Goal: Task Accomplishment & Management: Manage account settings

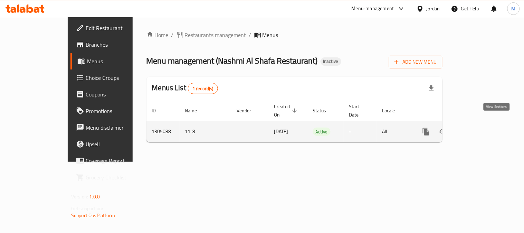
click at [484, 123] on link "enhanced table" at bounding box center [476, 131] width 17 height 17
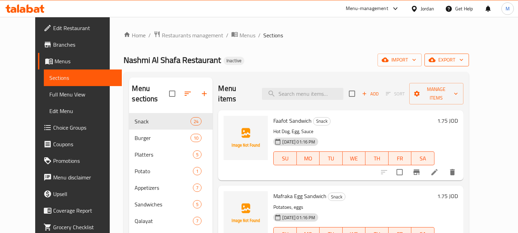
click at [465, 63] on icon "button" at bounding box center [461, 59] width 7 height 7
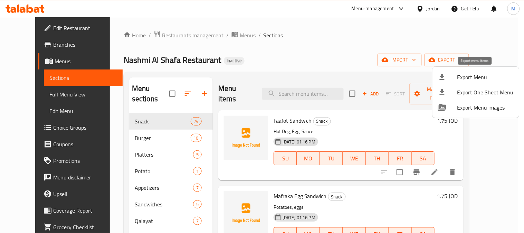
click at [478, 75] on span "Export Menu" at bounding box center [485, 77] width 56 height 8
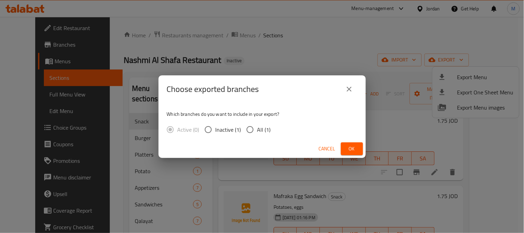
click at [249, 129] on input "All (1)" at bounding box center [250, 129] width 15 height 15
radio input "true"
click at [350, 147] on span "Ok" at bounding box center [351, 148] width 11 height 9
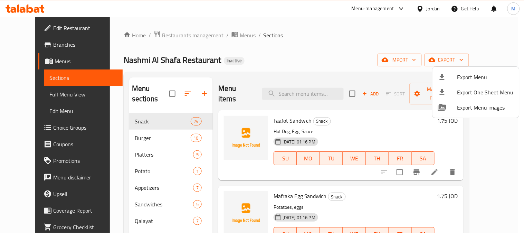
click at [50, 96] on div at bounding box center [262, 116] width 524 height 233
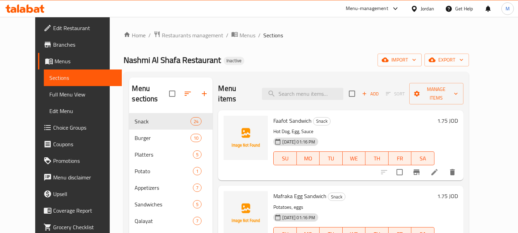
click at [49, 95] on span "Full Menu View" at bounding box center [82, 94] width 67 height 8
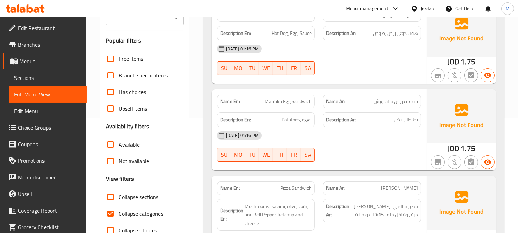
scroll to position [23, 0]
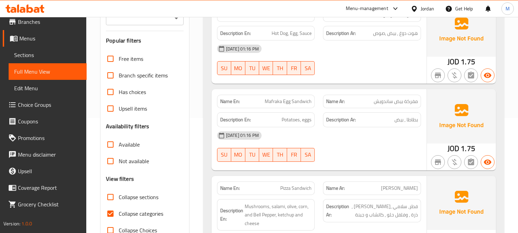
click at [112, 210] on input "Collapse categories" at bounding box center [110, 213] width 17 height 17
checkbox input "false"
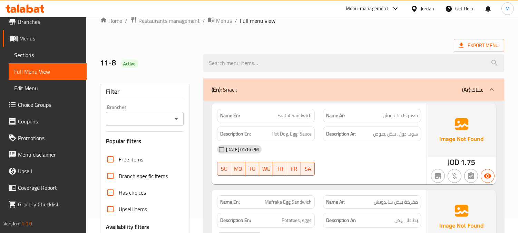
scroll to position [38, 0]
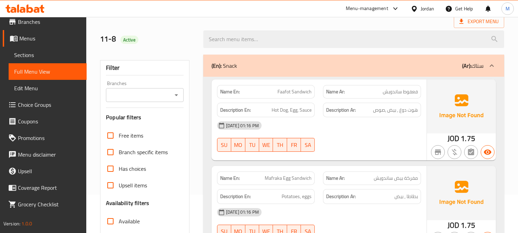
click at [413, 92] on span "فعفوط ساندويش" at bounding box center [400, 91] width 35 height 7
copy span "فعفوط"
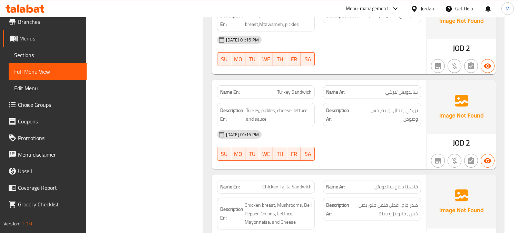
scroll to position [422, 0]
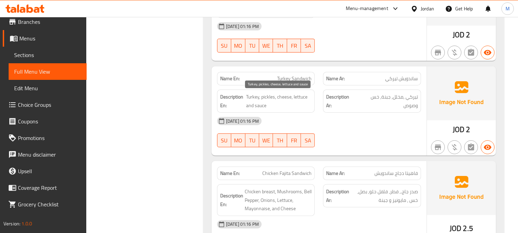
click at [288, 94] on span "Turkey, pickles, cheese, lettuce and sauce" at bounding box center [279, 101] width 66 height 17
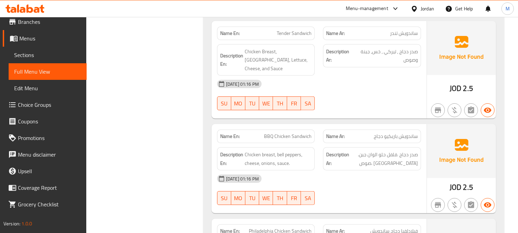
scroll to position [652, 0]
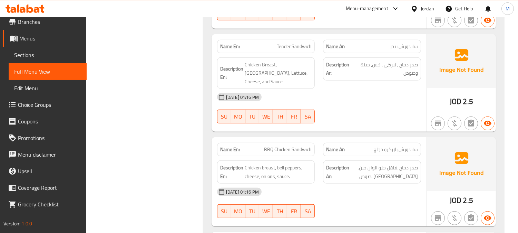
click at [284, 46] on span "Tender Sandwich" at bounding box center [294, 46] width 35 height 7
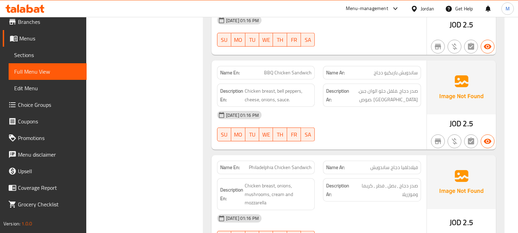
scroll to position [729, 0]
click at [250, 94] on span "Chicken breast, bell peppers, cheese, onions, sauce." at bounding box center [278, 94] width 67 height 17
click at [282, 90] on span "Chicken breast, bell peppers, cheese, onions, sauce." at bounding box center [278, 94] width 67 height 17
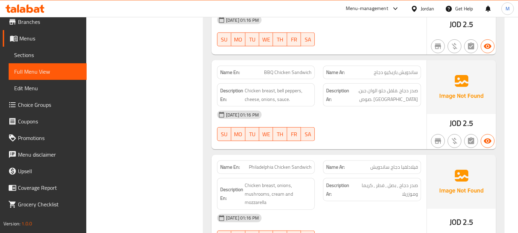
click at [296, 69] on span "BBQ Chicken Sandwich" at bounding box center [288, 72] width 48 height 7
copy span "BBQ Chicken Sandwich"
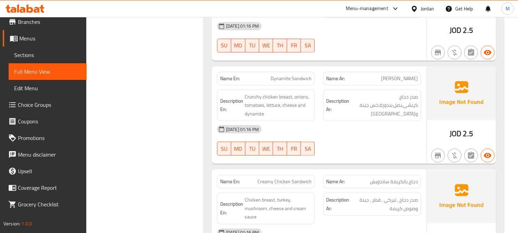
scroll to position [1228, 0]
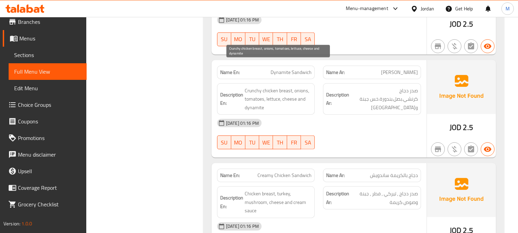
click at [253, 86] on span "Crunchy chicken breast, onions, tomatoes, lettuce, cheese and dynamite" at bounding box center [278, 99] width 67 height 26
click at [301, 86] on span "Crunchy chicken breast, onions, tomatoes, lettuce, cheese and dynamite" at bounding box center [278, 99] width 67 height 26
click at [273, 86] on span "Crunchy chicken breast, onions, tomatoes, lettuce, cheese and dynamite" at bounding box center [278, 99] width 67 height 26
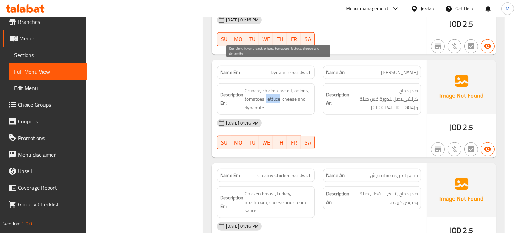
click at [273, 86] on span "Crunchy chicken breast, onions, tomatoes, lettuce, cheese and dynamite" at bounding box center [278, 99] width 67 height 26
click at [280, 86] on span "Crunchy chicken breast, onions, tomatoes, lettuce, cheese and dynamite" at bounding box center [278, 99] width 67 height 26
click at [269, 86] on span "Crunchy chicken breast, onions, tomatoes, lettuce, cheese and dynamite" at bounding box center [278, 99] width 67 height 26
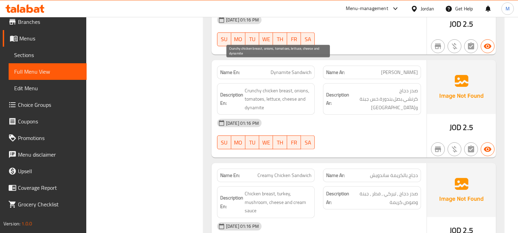
click at [255, 86] on span "Crunchy chicken breast, onions, tomatoes, lettuce, cheese and dynamite" at bounding box center [278, 99] width 67 height 26
click at [302, 86] on span "Crunchy chicken breast, onions, tomatoes, lettuce, cheese and dynamite" at bounding box center [278, 99] width 67 height 26
click at [259, 86] on span "Crunchy chicken breast, onions, tomatoes, lettuce, cheese and dynamite" at bounding box center [278, 99] width 67 height 26
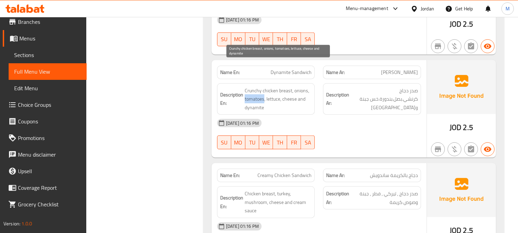
click at [260, 86] on span "Crunchy chicken breast, onions, tomatoes, lettuce, cheese and dynamite" at bounding box center [278, 99] width 67 height 26
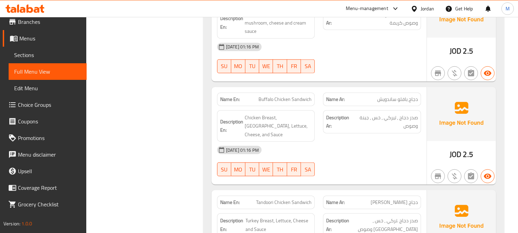
scroll to position [1420, 0]
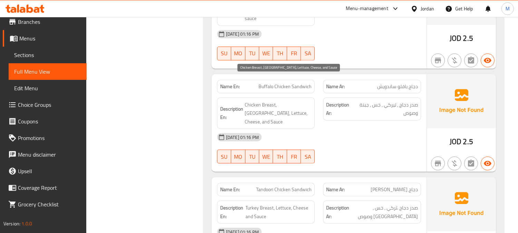
click at [285, 100] on span "Chicken Breast, Turkey, Lettuce, Cheese, and Sauce" at bounding box center [278, 113] width 67 height 26
click at [268, 100] on span "Chicken Breast, Turkey, Lettuce, Cheese, and Sauce" at bounding box center [278, 113] width 67 height 26
click at [253, 100] on span "Chicken Breast, Turkey, Lettuce, Cheese, and Sauce" at bounding box center [278, 113] width 67 height 26
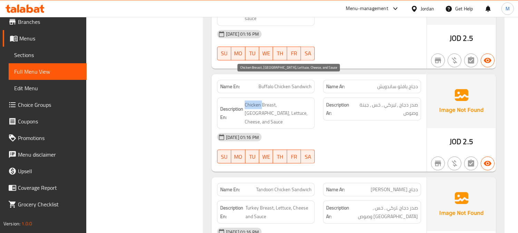
click at [253, 100] on span "Chicken Breast, Turkey, Lettuce, Cheese, and Sauce" at bounding box center [278, 113] width 67 height 26
click at [272, 100] on span "Chicken Breast, Turkey, Lettuce, Cheese, and Sauce" at bounding box center [278, 113] width 67 height 26
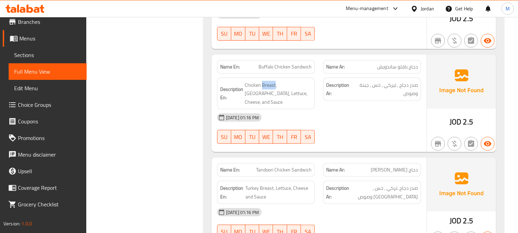
scroll to position [1458, 0]
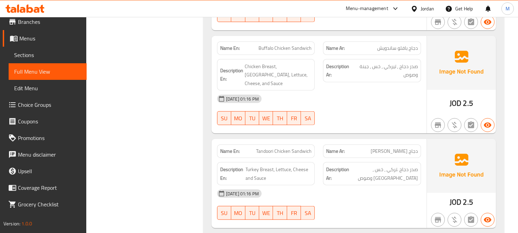
click at [391, 147] on span "دجاج تندوري ساندويش" at bounding box center [394, 150] width 47 height 7
click at [296, 147] on span "Tandoori Chicken Sandwich" at bounding box center [284, 150] width 56 height 7
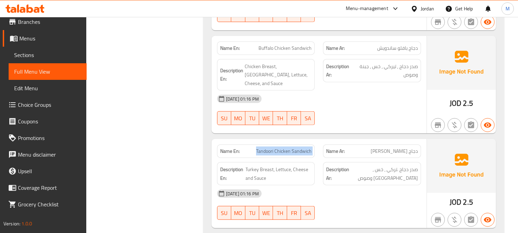
click at [296, 147] on span "Tandoori Chicken Sandwich" at bounding box center [284, 150] width 56 height 7
copy span "Tandoori Chicken Sandwich"
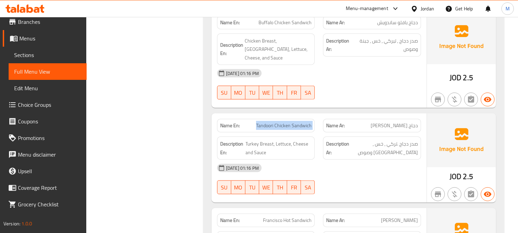
scroll to position [1573, 0]
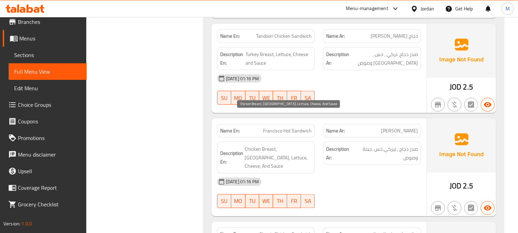
click at [284, 145] on span "Chicken Breast, Turkey, Lettuce, Cheese, And Sauce" at bounding box center [278, 158] width 67 height 26
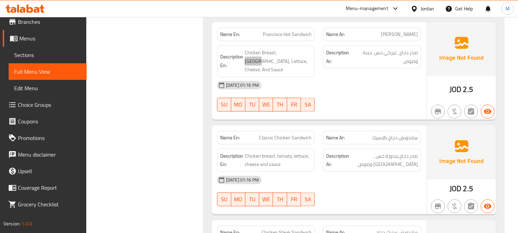
scroll to position [1688, 0]
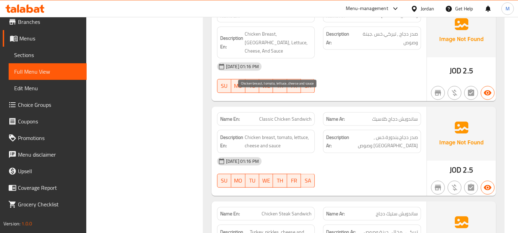
click at [288, 133] on span "Chicken breast, tomato, lettuce, cheese and sauce" at bounding box center [278, 141] width 67 height 17
drag, startPoint x: 400, startPoint y: 95, endPoint x: 418, endPoint y: 95, distance: 18.7
click at [418, 130] on div "Description Ar: صدر دجاج.بندورة.خس , جبنة وصوص" at bounding box center [372, 141] width 98 height 23
click at [302, 133] on span "Chicken breast, tomato, lettuce, cheese and sauce" at bounding box center [278, 141] width 67 height 17
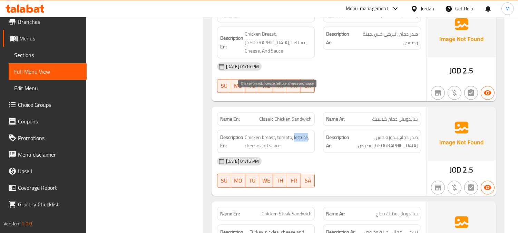
click at [302, 133] on span "Chicken breast, tomato, lettuce, cheese and sauce" at bounding box center [278, 141] width 67 height 17
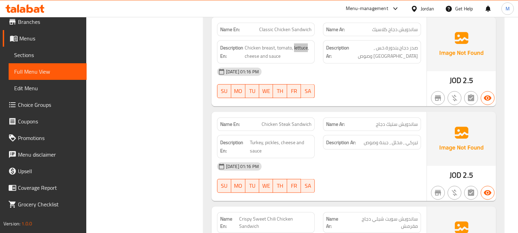
scroll to position [1765, 0]
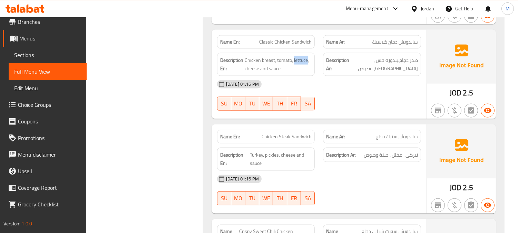
click at [298, 133] on span "Chicken Steak Sandwich" at bounding box center [287, 136] width 50 height 7
click at [293, 133] on span "Chicken Steak Sandwich" at bounding box center [287, 136] width 50 height 7
copy span "Chicken Steak"
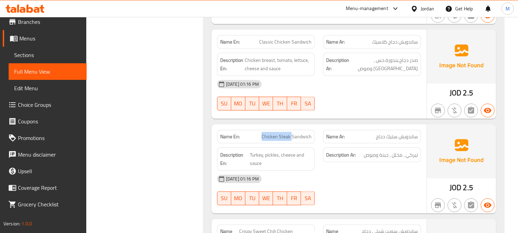
drag, startPoint x: 292, startPoint y: 97, endPoint x: 262, endPoint y: 97, distance: 29.7
click at [262, 133] on p "Name En: Chicken Steak Sandwich" at bounding box center [266, 136] width 92 height 7
click at [275, 151] on span "Turkey, pickles, cheese and sauce" at bounding box center [281, 159] width 62 height 17
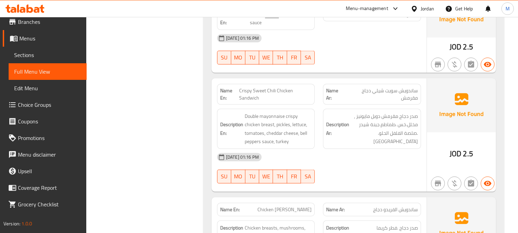
scroll to position [1918, 0]
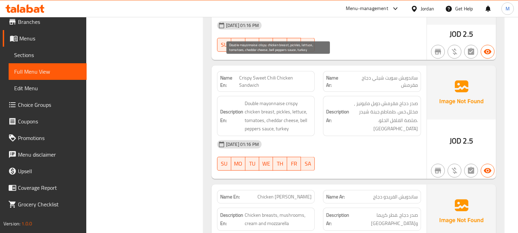
click at [292, 99] on span "Double mayonnaise crispy chicken breast, pickles, lettuce, tomatoes, cheddar ch…" at bounding box center [278, 116] width 67 height 34
click at [274, 99] on span "Double mayonnaise crispy chicken breast, pickles, lettuce, tomatoes, cheddar ch…" at bounding box center [278, 116] width 67 height 34
click at [281, 99] on span "Double mayonnaise crispy chicken breast, pickles, lettuce, tomatoes, cheddar ch…" at bounding box center [278, 116] width 67 height 34
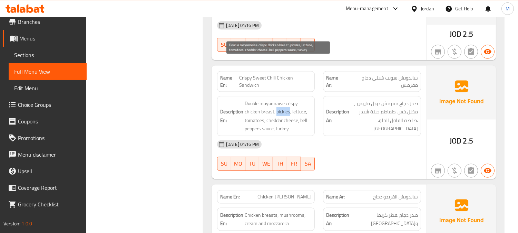
click at [281, 99] on span "Double mayonnaise crispy chicken breast, pickles, lettuce, tomatoes, cheddar ch…" at bounding box center [278, 116] width 67 height 34
click at [301, 99] on span "Double mayonnaise crispy chicken breast, pickles, lettuce, tomatoes, cheddar ch…" at bounding box center [278, 116] width 67 height 34
click at [268, 99] on span "Double mayonnaise crispy chicken breast, pickles, lettuce, tomatoes, cheddar ch…" at bounding box center [278, 116] width 67 height 34
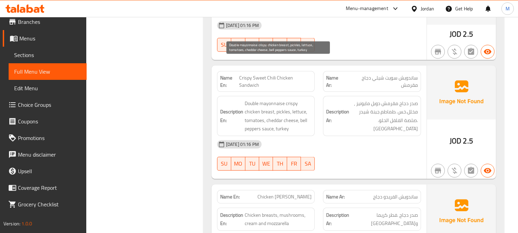
click at [249, 99] on span "Double mayonnaise crispy chicken breast, pickles, lettuce, tomatoes, cheddar ch…" at bounding box center [278, 116] width 67 height 34
click at [253, 99] on span "Double mayonnaise crispy chicken breast, pickles, lettuce, tomatoes, cheddar ch…" at bounding box center [278, 116] width 67 height 34
click at [288, 99] on span "Double mayonnaise crispy chicken breast, pickles, lettuce, tomatoes, cheddar ch…" at bounding box center [278, 116] width 67 height 34
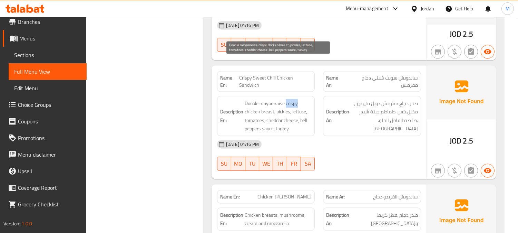
click at [288, 99] on span "Double mayonnaise crispy chicken breast, pickles, lettuce, tomatoes, cheddar ch…" at bounding box center [278, 116] width 67 height 34
click at [283, 99] on span "Double mayonnaise crispy chicken breast, pickles, lettuce, tomatoes, cheddar ch…" at bounding box center [278, 116] width 67 height 34
click at [302, 99] on span "Double mayonnaise crispy chicken breast, pickles, lettuce, tomatoes, cheddar ch…" at bounding box center [278, 116] width 67 height 34
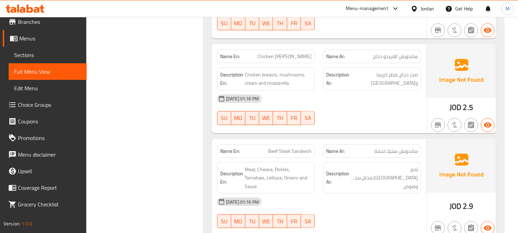
scroll to position [2072, 0]
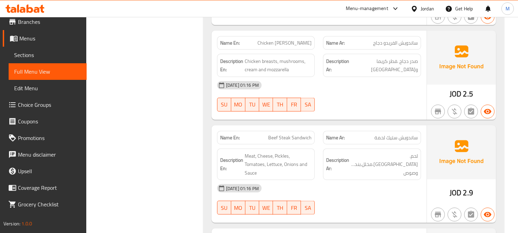
click at [279, 134] on span "Beef Steak Sandwich" at bounding box center [290, 137] width 44 height 7
click at [276, 134] on span "Beef Steak Sandwich" at bounding box center [290, 137] width 44 height 7
copy span "Beef"
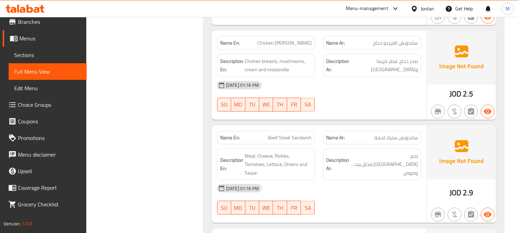
click at [286, 134] on span "Beef Steak Sandwich" at bounding box center [290, 137] width 44 height 7
copy span "Steak"
click at [286, 134] on span "Beef Steak Sandwich" at bounding box center [290, 137] width 44 height 7
copy span "Beef Steak Sandwich"
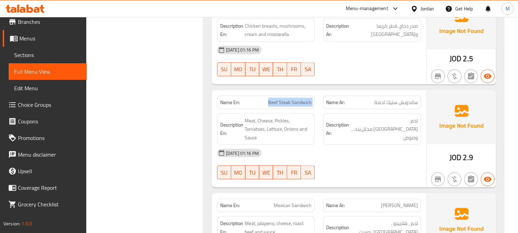
scroll to position [2149, 0]
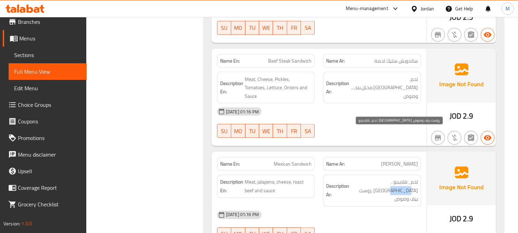
drag, startPoint x: 380, startPoint y: 134, endPoint x: 358, endPoint y: 132, distance: 22.6
click at [358, 178] on span "لحم , هلابينو .جبنة .روست بيف وصوص" at bounding box center [384, 191] width 67 height 26
copy span "روست بيف"
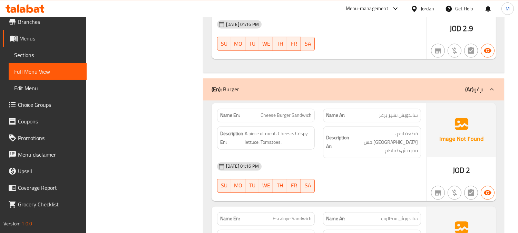
scroll to position [2456, 0]
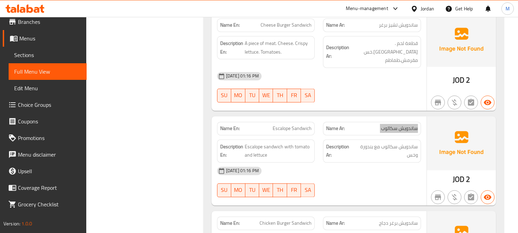
scroll to position [2571, 0]
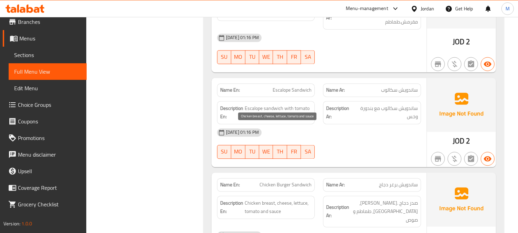
click at [286, 199] on span "Chicken breast, cheese, lettuce, tomato and sauce" at bounding box center [278, 207] width 67 height 17
click at [298, 199] on span "Chicken breast, cheese, lettuce, tomato and sauce" at bounding box center [278, 207] width 67 height 17
click at [285, 199] on span "Chicken breast, cheese, lettuce, tomato and sauce" at bounding box center [278, 207] width 67 height 17
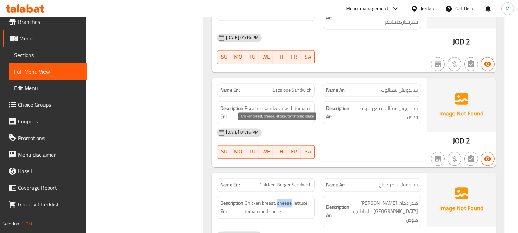
click at [285, 199] on span "Chicken breast, cheese, lettuce, tomato and sauce" at bounding box center [278, 207] width 67 height 17
click at [297, 199] on span "Chicken breast, cheese, lettuce, tomato and sauce" at bounding box center [278, 207] width 67 height 17
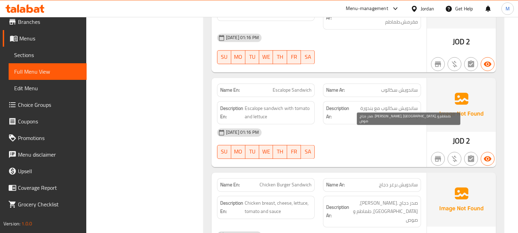
click at [411, 199] on span "صدر دجاج .جبنة، خس، طماطم و صوص" at bounding box center [384, 212] width 67 height 26
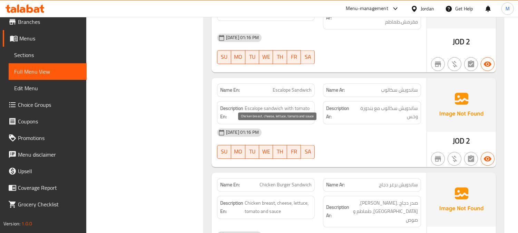
click at [267, 199] on span "Chicken breast, cheese, lettuce, tomato and sauce" at bounding box center [278, 207] width 67 height 17
click at [256, 199] on span "Chicken breast, cheese, lettuce, tomato and sauce" at bounding box center [278, 207] width 67 height 17
click at [269, 199] on span "Chicken breast, cheese, lettuce, tomato and sauce" at bounding box center [278, 207] width 67 height 17
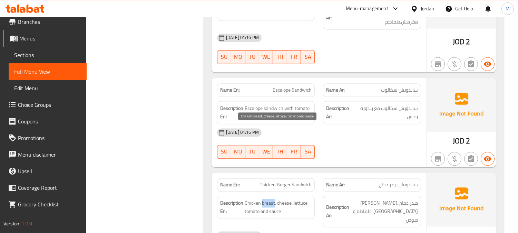
click at [269, 199] on span "Chicken breast, cheese, lettuce, tomato and sauce" at bounding box center [278, 207] width 67 height 17
click at [248, 199] on span "Chicken breast, cheese, lettuce, tomato and sauce" at bounding box center [278, 207] width 67 height 17
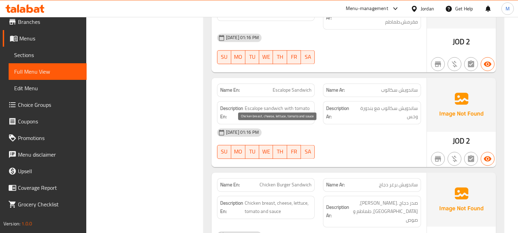
click at [277, 199] on span "Chicken breast, cheese, lettuce, tomato and sauce" at bounding box center [278, 207] width 67 height 17
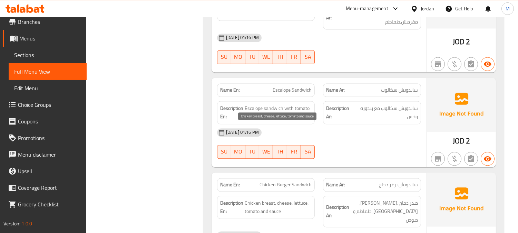
click at [261, 199] on span "Chicken breast, cheese, lettuce, tomato and sauce" at bounding box center [278, 207] width 67 height 17
click at [265, 199] on span "Chicken breast, cheese, lettuce, tomato and sauce" at bounding box center [278, 207] width 67 height 17
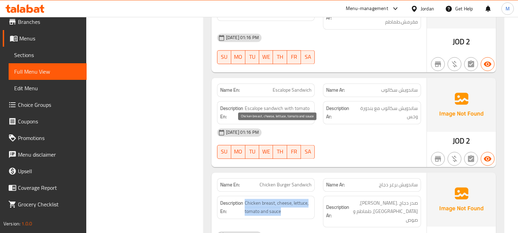
click at [265, 199] on span "Chicken breast, cheese, lettuce, tomato and sauce" at bounding box center [278, 207] width 67 height 17
click at [285, 199] on span "Chicken breast, cheese, lettuce, tomato and sauce" at bounding box center [278, 207] width 67 height 17
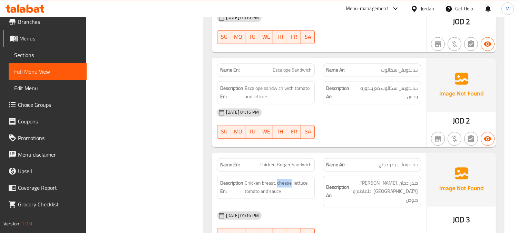
scroll to position [2609, 0]
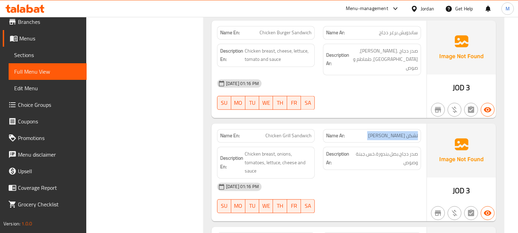
scroll to position [2724, 0]
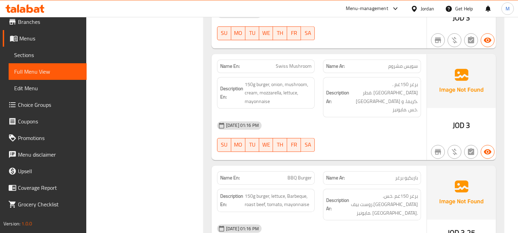
scroll to position [3108, 0]
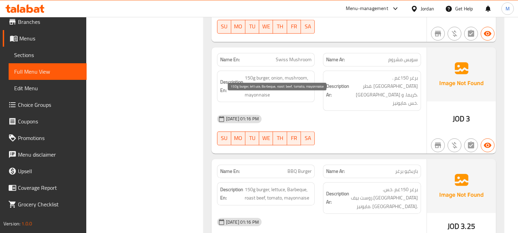
click at [298, 185] on span "150g burger, lettuce, Barbeque, roast beef, tomato, mayonnaise" at bounding box center [278, 193] width 67 height 17
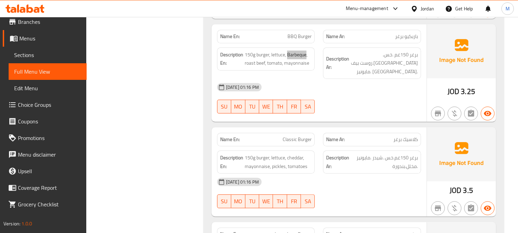
scroll to position [3261, 0]
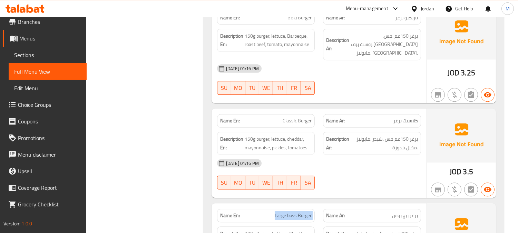
copy span "Large boss Burger"
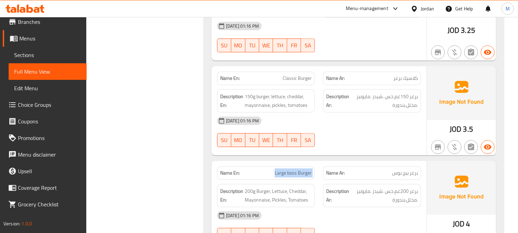
scroll to position [3338, 0]
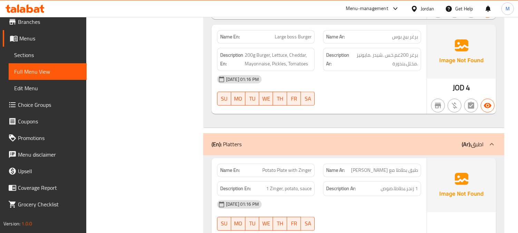
scroll to position [3453, 0]
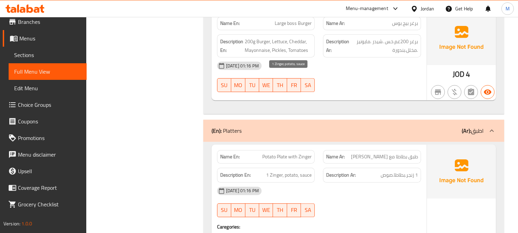
click at [291, 171] on span "1 Zinger, potato, sauce" at bounding box center [289, 175] width 46 height 9
click at [309, 171] on span "1 Zinger, potato, sauce" at bounding box center [289, 175] width 46 height 9
click at [292, 171] on span "1 Zinger, potato, sauce" at bounding box center [289, 175] width 46 height 9
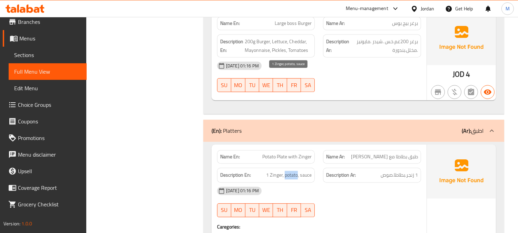
click at [292, 171] on span "1 Zinger, potato, sauce" at bounding box center [289, 175] width 46 height 9
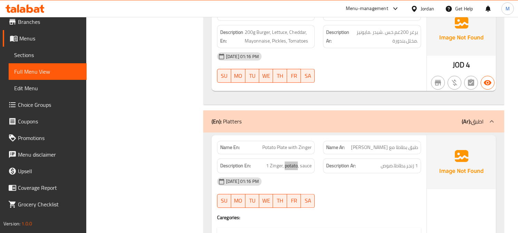
scroll to position [3415, 0]
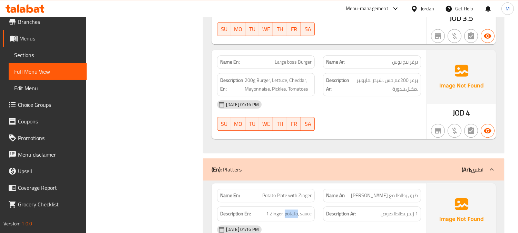
copy span "Potato Plate with Zinger"
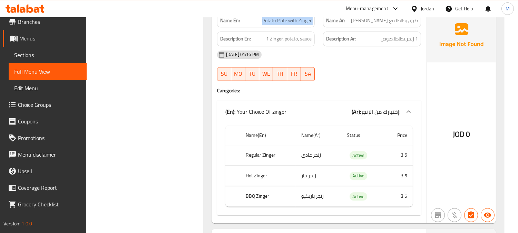
scroll to position [3645, 0]
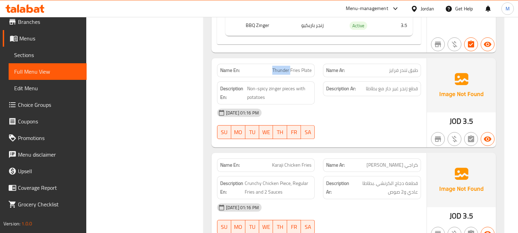
scroll to position [3799, 0]
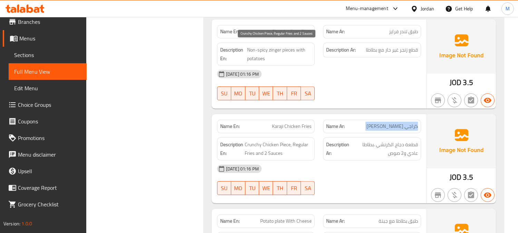
click at [258, 140] on span "Crunchy Chicken Piece, Regular Fries and 2 Sauces" at bounding box center [278, 148] width 67 height 17
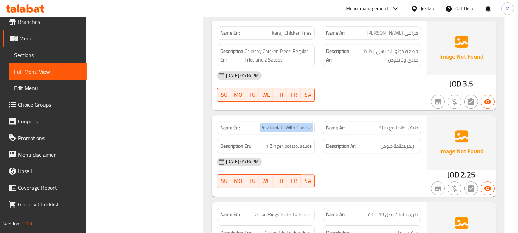
scroll to position [3914, 0]
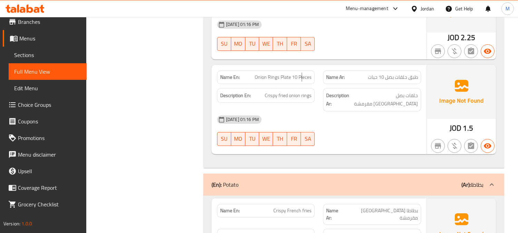
scroll to position [4029, 0]
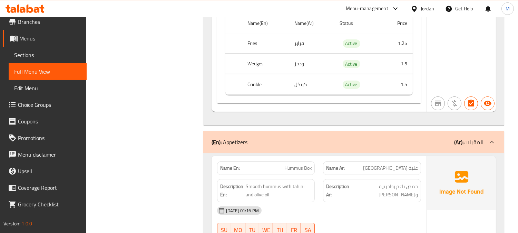
scroll to position [4336, 0]
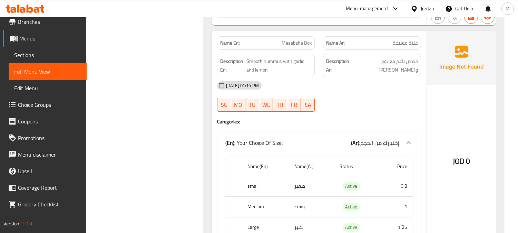
scroll to position [4988, 0]
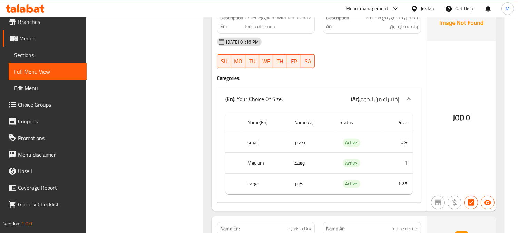
scroll to position [5218, 0]
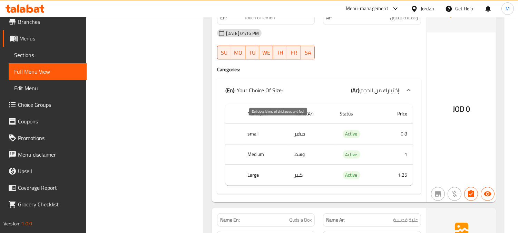
drag, startPoint x: 280, startPoint y: 126, endPoint x: 247, endPoint y: 122, distance: 32.7
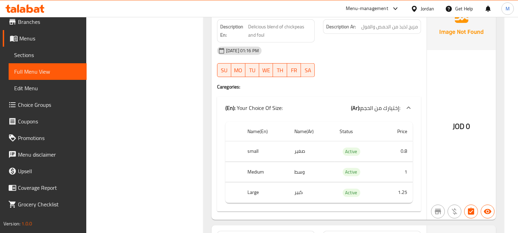
scroll to position [5448, 0]
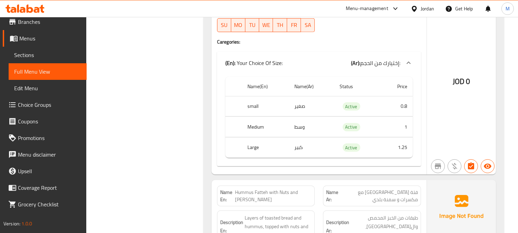
scroll to position [5717, 0]
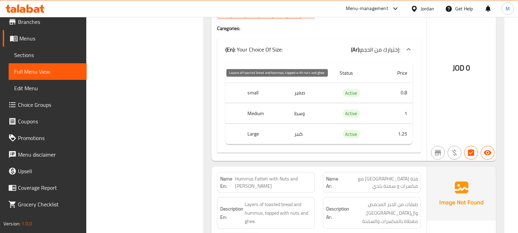
click at [252, 200] on span "Layers of toasted bread and hummus, topped with nuts and ghee." at bounding box center [278, 213] width 67 height 26
click at [269, 200] on span "Layers of toasted bread and hummus, topped with nuts and ghee." at bounding box center [278, 213] width 67 height 26
click at [276, 200] on span "Layers of toasted bread and hummus, topped with nuts and ghee." at bounding box center [278, 213] width 67 height 26
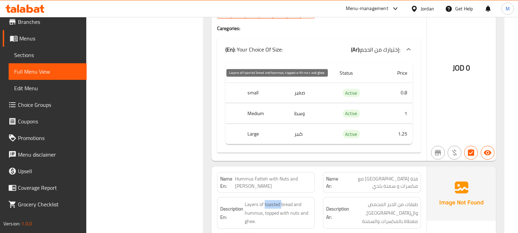
click at [276, 200] on span "Layers of toasted bread and hummus, topped with nuts and ghee." at bounding box center [278, 213] width 67 height 26
click at [253, 200] on span "Layers of toasted bread and hummus, topped with nuts and ghee." at bounding box center [278, 213] width 67 height 26
click at [276, 200] on span "Layers of toasted bread and hummus, topped with nuts and ghee." at bounding box center [278, 213] width 67 height 26
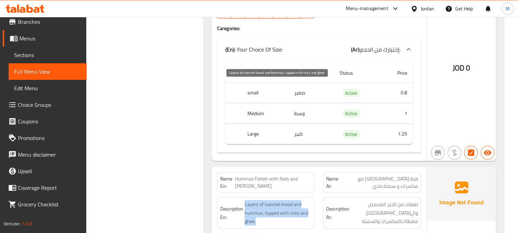
click at [276, 200] on span "Layers of toasted bread and hummus, topped with nuts and ghee." at bounding box center [278, 213] width 67 height 26
click at [290, 200] on span "Layers of toasted bread and hummus, topped with nuts and ghee." at bounding box center [278, 213] width 67 height 26
click at [278, 200] on span "Layers of toasted bread and hummus, topped with nuts and ghee." at bounding box center [278, 213] width 67 height 26
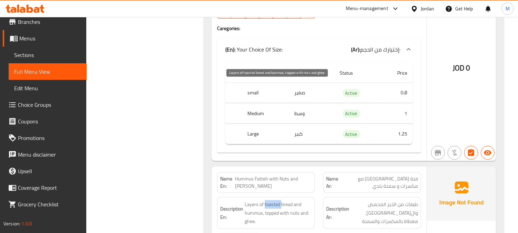
click at [278, 200] on span "Layers of toasted bread and hummus, topped with nuts and ghee." at bounding box center [278, 213] width 67 height 26
click at [249, 200] on span "Layers of toasted bread and hummus, topped with nuts and ghee." at bounding box center [278, 213] width 67 height 26
click at [270, 200] on span "Layers of toasted bread and hummus, topped with nuts and ghee." at bounding box center [278, 213] width 67 height 26
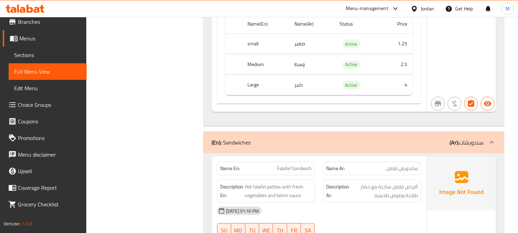
scroll to position [6024, 0]
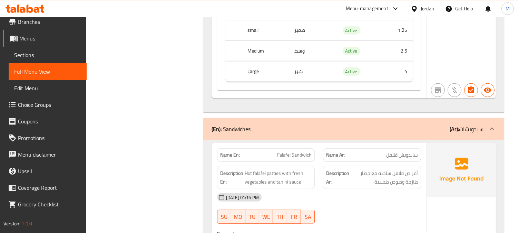
click at [246, 169] on span "Hot falafel patties with fresh vegetables and tahini sauce" at bounding box center [278, 177] width 67 height 17
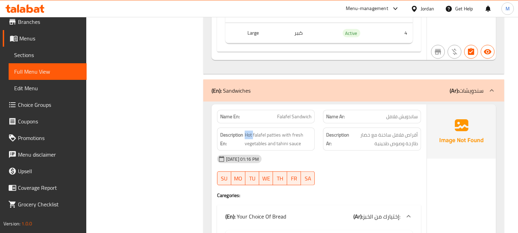
scroll to position [6101, 0]
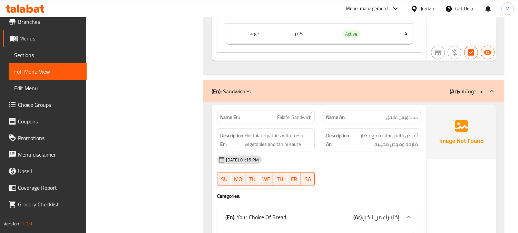
scroll to position [6063, 0]
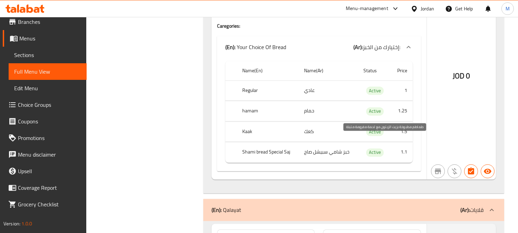
scroll to position [7291, 0]
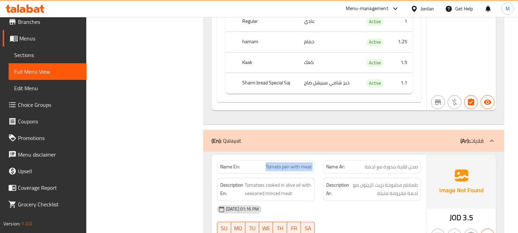
scroll to position [7329, 0]
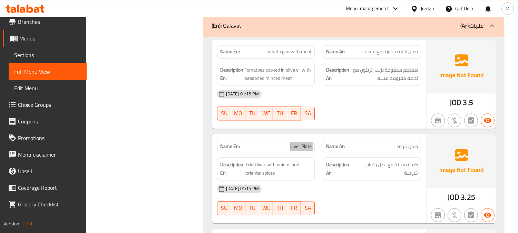
scroll to position [7444, 0]
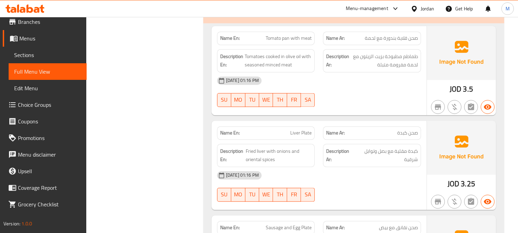
scroll to position [7598, 0]
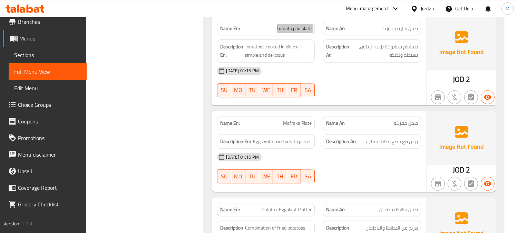
scroll to position [7751, 0]
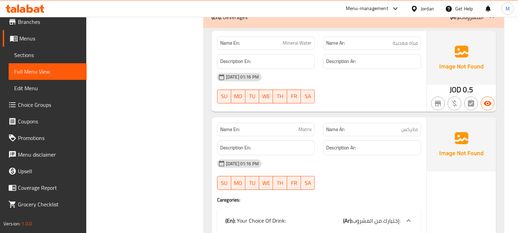
scroll to position [8595, 0]
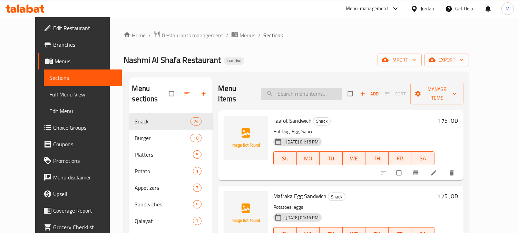
click at [311, 91] on input "search" at bounding box center [302, 94] width 82 height 12
paste input "BBQ Chicken Sandwich"
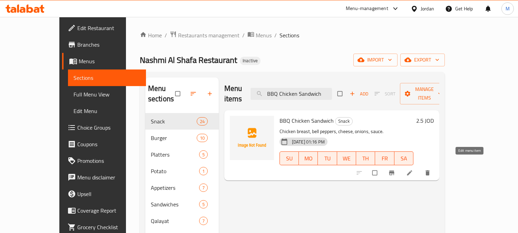
type input "BBQ Chicken Sandwich"
click at [412, 170] on icon at bounding box center [409, 172] width 5 height 5
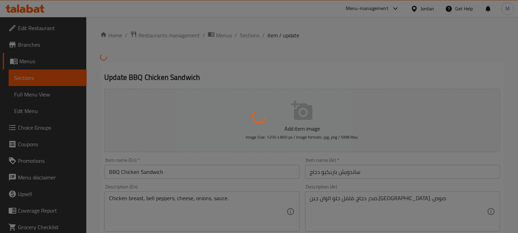
scroll to position [77, 0]
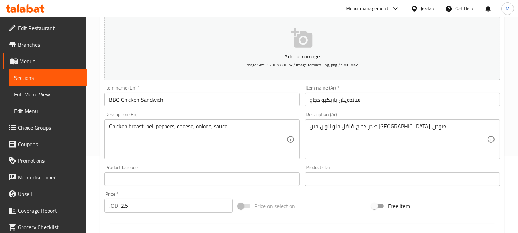
click at [355, 126] on textarea "صدر دجاج .فلفل حلو الوان جبن.بصل .صوص" at bounding box center [398, 139] width 177 height 33
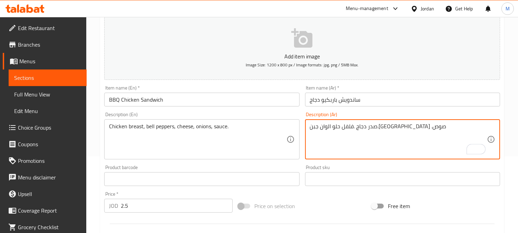
click at [373, 121] on div "صدر دجاج .فلفل حلو الوان جبن.بصل .صوص Description (Ar)" at bounding box center [402, 139] width 195 height 40
click at [380, 126] on textarea "صدر دجاج .فلفل حلو الوان جبن.بصل .صوص" at bounding box center [398, 139] width 177 height 33
drag, startPoint x: 380, startPoint y: 126, endPoint x: 346, endPoint y: 126, distance: 33.8
click at [346, 126] on textarea "صدر دجاج .فلفل حلو الوان جبن.بصل .صوص" at bounding box center [398, 139] width 177 height 33
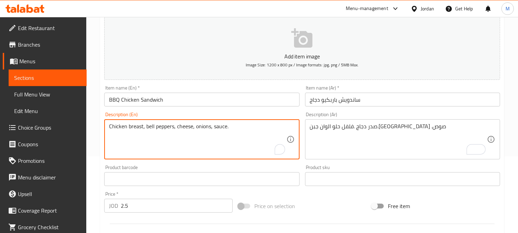
click at [146, 126] on textarea "Chicken breast, bell peppers, cheese, onions, sauce." at bounding box center [197, 139] width 177 height 33
paste textarea "Colored"
type textarea "Chicken breast, Colored bell peppers, cheese, onions, sauce."
click at [215, 99] on input "BBQ Chicken Sandwich" at bounding box center [201, 100] width 195 height 14
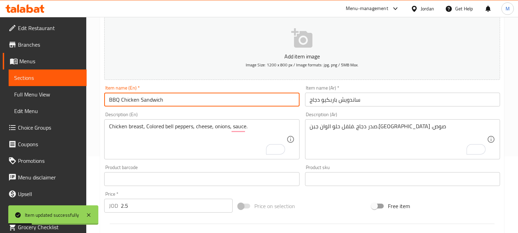
scroll to position [0, 0]
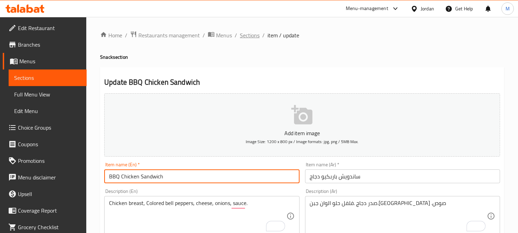
click at [248, 33] on span "Sections" at bounding box center [250, 35] width 20 height 8
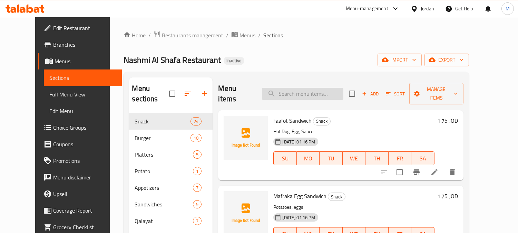
click at [285, 88] on input "search" at bounding box center [303, 94] width 82 height 12
paste input "Tandoori Chicken Sandwich"
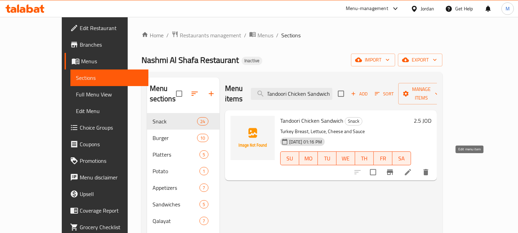
type input "Tandoori Chicken Sandwich"
click at [412, 168] on icon at bounding box center [408, 172] width 8 height 8
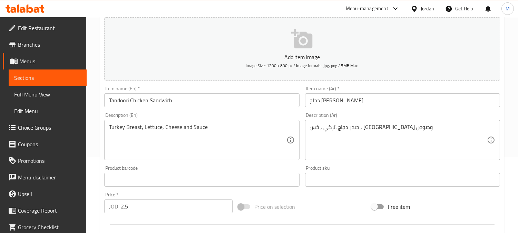
scroll to position [77, 0]
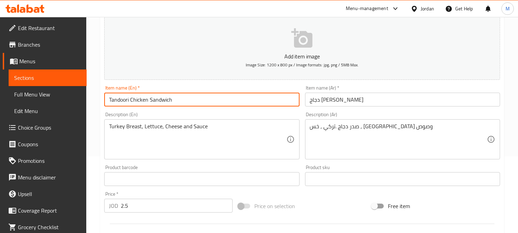
click at [142, 97] on input "Tandoori Chicken Sandwich" at bounding box center [201, 100] width 195 height 14
click at [142, 95] on input "Tandoori Chicken Sandwich" at bounding box center [201, 100] width 195 height 14
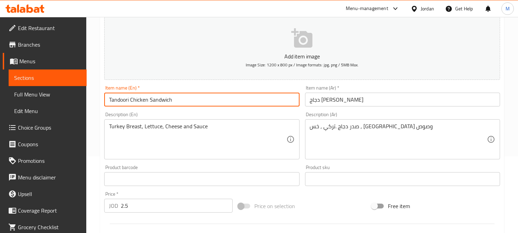
drag, startPoint x: 125, startPoint y: 126, endPoint x: 138, endPoint y: 132, distance: 14.5
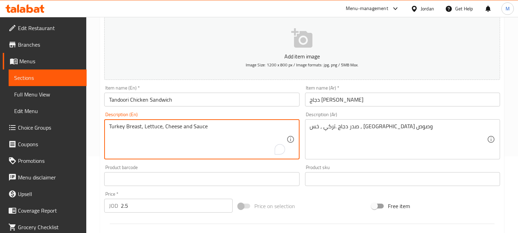
click at [125, 125] on textarea "Turkey Breast, Lettuce, Cheese and Sauce" at bounding box center [197, 139] width 177 height 33
paste textarea "Chicken"
click at [116, 125] on textarea "Turkey Chicken Breast, Lettuce, Cheese and Sauce" at bounding box center [197, 139] width 177 height 33
click at [147, 128] on textarea "Chicken Breast, Lettuce, Cheese and Sauce" at bounding box center [197, 139] width 177 height 33
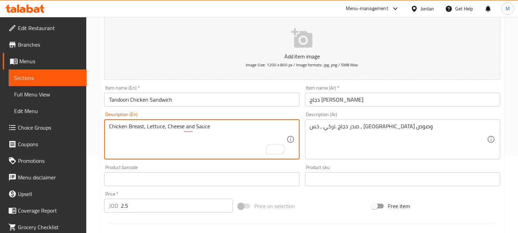
paste textarea "Turkey"
click at [161, 128] on textarea "Chicken Breast, Turkey Lettuce, Cheese and Sauce" at bounding box center [197, 139] width 177 height 33
type textarea "Chicken Breast, Turkey, Lettuce, Cheese and Sauce"
click at [236, 97] on input "Tandoori Chicken Sandwich" at bounding box center [201, 100] width 195 height 14
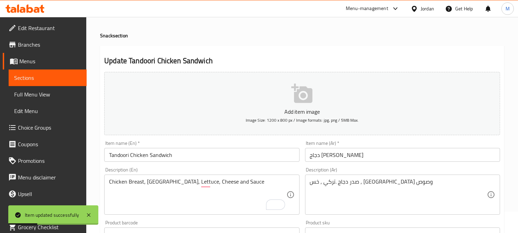
scroll to position [0, 0]
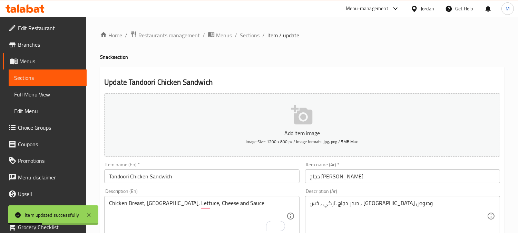
click at [247, 33] on span "Sections" at bounding box center [250, 35] width 20 height 8
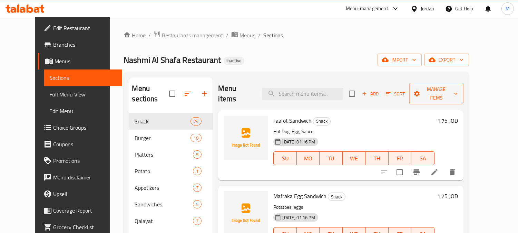
click at [299, 80] on div "Menu items Add Sort Manage items" at bounding box center [340, 93] width 245 height 33
paste input "Beef Steak Sandwich"
click at [298, 88] on input "search" at bounding box center [303, 94] width 82 height 12
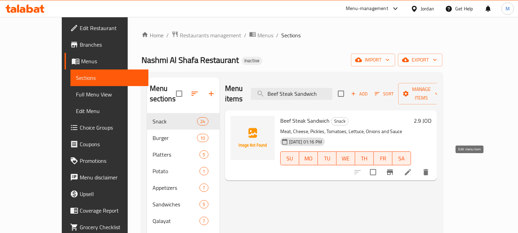
type input "Beef Steak Sandwich"
click at [412, 168] on icon at bounding box center [408, 172] width 8 height 8
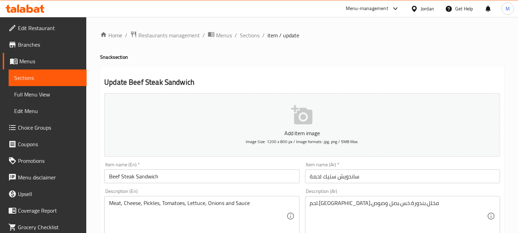
click at [386, 173] on input "ساندويش ستيك لحمة" at bounding box center [402, 176] width 195 height 14
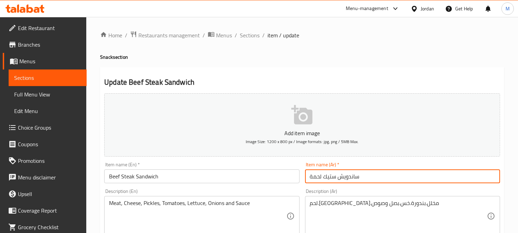
paste input "بقري"
type input "ساندويش ستيك لحمة بقري"
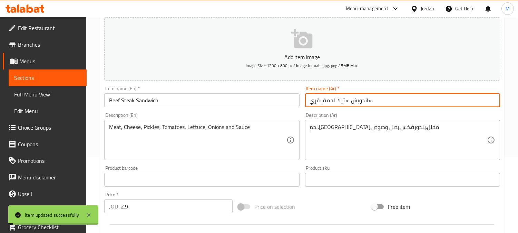
scroll to position [77, 0]
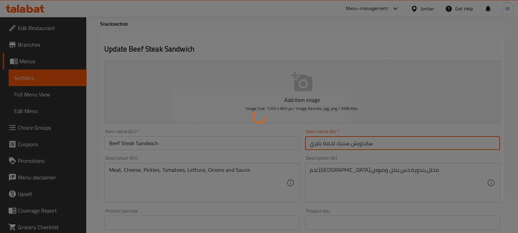
scroll to position [0, 0]
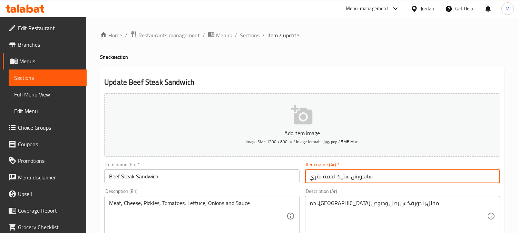
click at [253, 34] on span "Sections" at bounding box center [250, 35] width 20 height 8
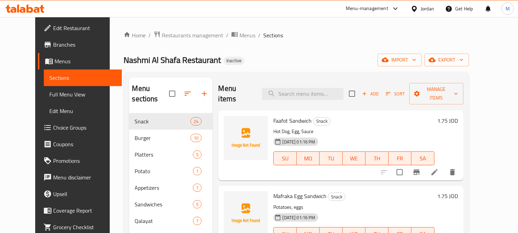
click at [303, 82] on div "Menu items Add Sort Manage items" at bounding box center [340, 93] width 245 height 33
paste input "Large boss Burger"
click at [303, 88] on input "Large boss Burger" at bounding box center [303, 94] width 82 height 12
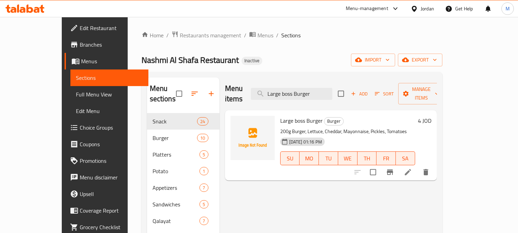
type input "Large boss Burger"
click at [412, 168] on icon at bounding box center [408, 172] width 8 height 8
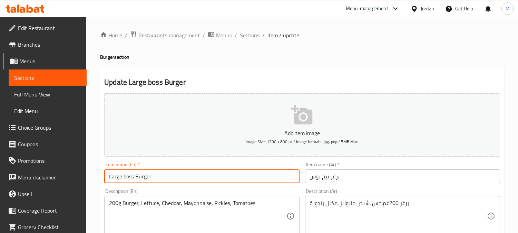
click at [113, 179] on input "Large boss Burger" at bounding box center [201, 176] width 195 height 14
type input "Big boss Burger"
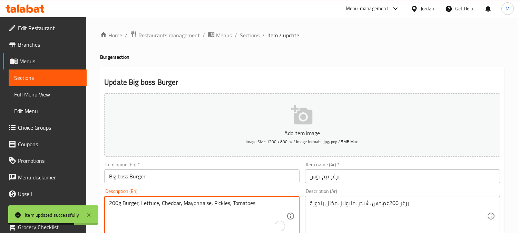
click at [204, 202] on textarea "200g Burger, Lettuce, Cheddar, Mayonnaise, Pickles, Tomatoes" at bounding box center [197, 216] width 177 height 33
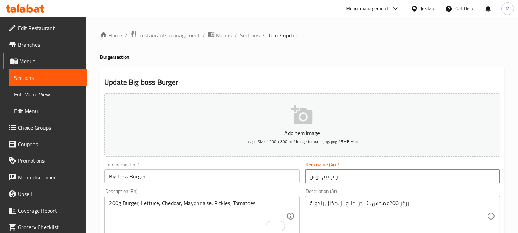
click at [367, 181] on input "برغر بيج بوس" at bounding box center [402, 176] width 195 height 14
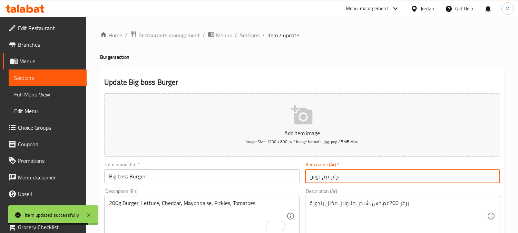
click at [254, 32] on span "Sections" at bounding box center [250, 35] width 20 height 8
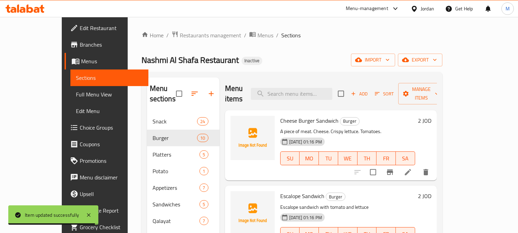
click at [315, 97] on div "Menu items Add Sort Manage items" at bounding box center [331, 93] width 212 height 33
paste input "Potato Plate with Zinger"
click at [316, 88] on input "Potato Plate with Zinger" at bounding box center [292, 94] width 82 height 12
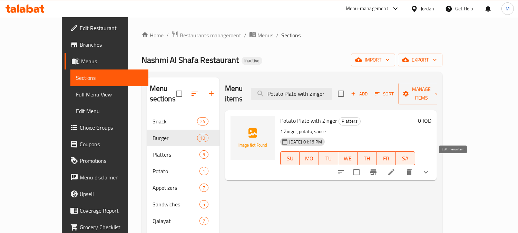
type input "Potato Plate with Zinger"
click at [396, 168] on icon at bounding box center [391, 172] width 8 height 8
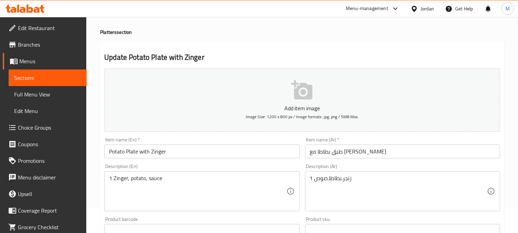
scroll to position [38, 0]
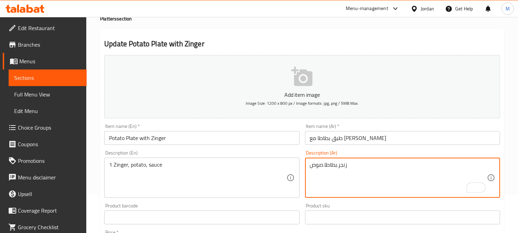
click at [326, 166] on textarea "زنجر.بطاطا.صوص" at bounding box center [398, 177] width 177 height 33
paste textarea "1"
type textarea "زنجر.بطاطا 1.صوص"
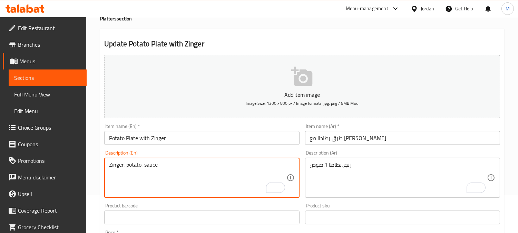
click at [140, 168] on textarea "Zinger, potato, sauce" at bounding box center [197, 177] width 177 height 33
click at [142, 166] on textarea "Zinger, potato, sauce" at bounding box center [197, 177] width 177 height 33
click at [141, 165] on textarea "Zinger, potato, sauce" at bounding box center [197, 177] width 177 height 33
paste textarea "1"
type textarea "Zinger, potato 1, sauce"
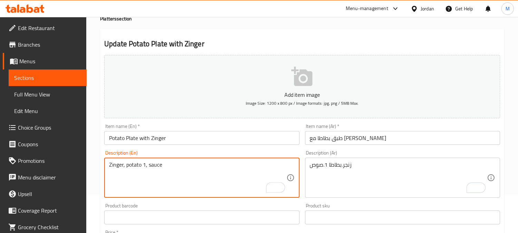
click at [232, 134] on input "Potato Plate with Zinger" at bounding box center [201, 138] width 195 height 14
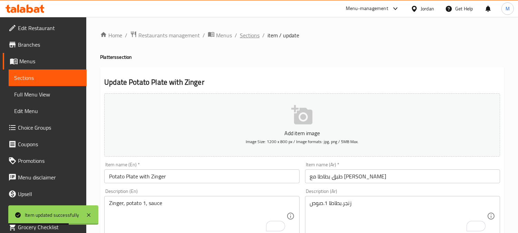
click at [244, 35] on span "Sections" at bounding box center [250, 35] width 20 height 8
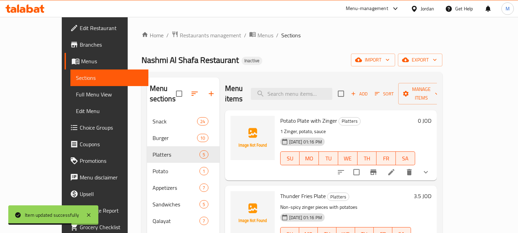
click at [295, 97] on div "Menu items Add Sort Manage items" at bounding box center [331, 93] width 212 height 33
click at [298, 93] on input "search" at bounding box center [292, 94] width 82 height 12
paste input "Thunder"
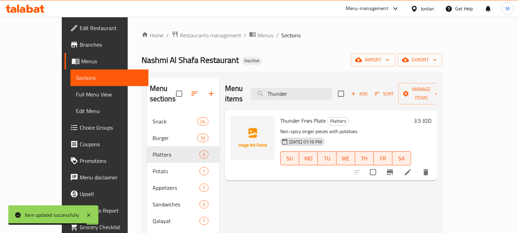
type input "Thunder"
click at [418, 166] on li at bounding box center [408, 172] width 19 height 12
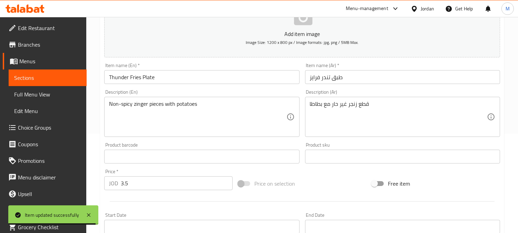
scroll to position [115, 0]
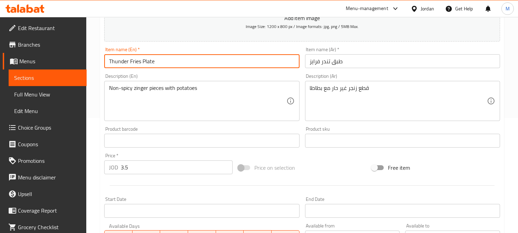
click at [126, 64] on input "Thunder Fries Plate" at bounding box center [201, 61] width 195 height 14
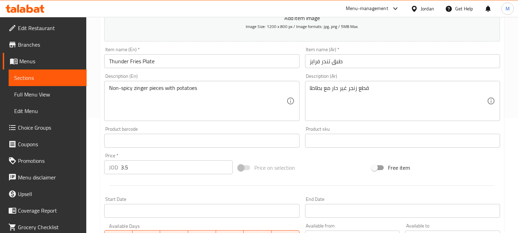
click at [163, 59] on input "Thunder Fries Plate" at bounding box center [201, 61] width 195 height 14
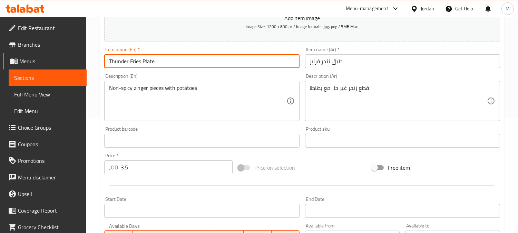
click at [163, 59] on input "Thunder Fries Plate" at bounding box center [201, 61] width 195 height 14
click at [117, 61] on input "Thunder Fries Plate" at bounding box center [201, 61] width 195 height 14
paste input "tender"
click at [125, 63] on input "Thunder Fries Plate" at bounding box center [201, 61] width 195 height 14
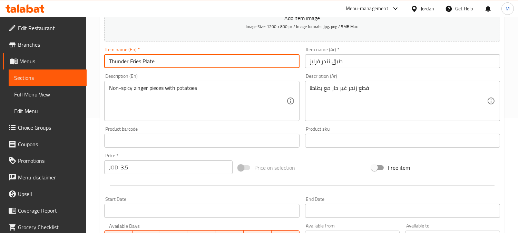
click at [125, 63] on input "Thunder Fries Plate" at bounding box center [201, 61] width 195 height 14
paste input "e"
type input "Tender Fries Plate"
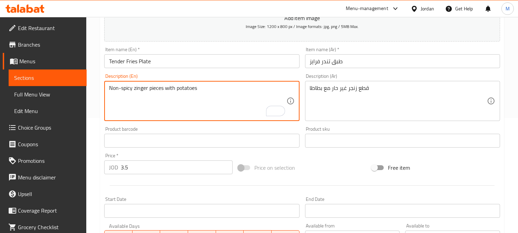
click at [209, 61] on input "Tender Fries Plate" at bounding box center [201, 61] width 195 height 14
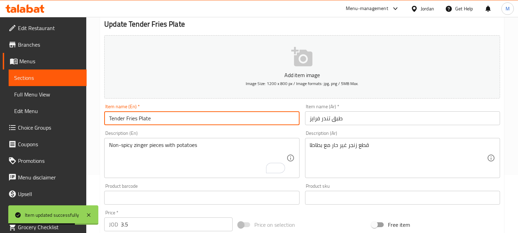
scroll to position [0, 0]
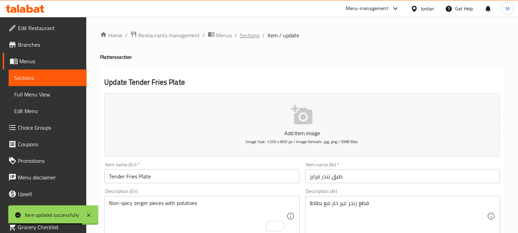
click at [253, 39] on span "Sections" at bounding box center [250, 35] width 20 height 8
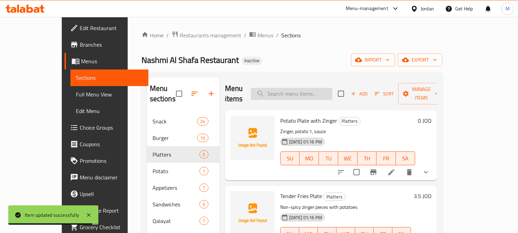
click at [302, 89] on input "search" at bounding box center [292, 94] width 82 height 12
paste input "Karaji Chicken Fries"
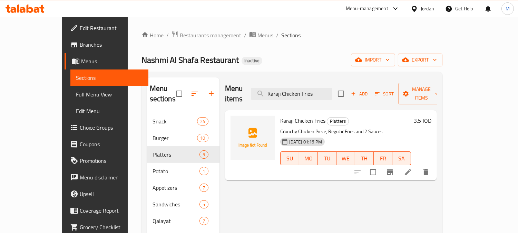
type input "Karaji Chicken Fries"
click at [418, 166] on li at bounding box center [408, 172] width 19 height 12
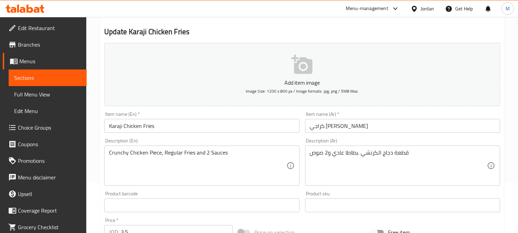
scroll to position [77, 0]
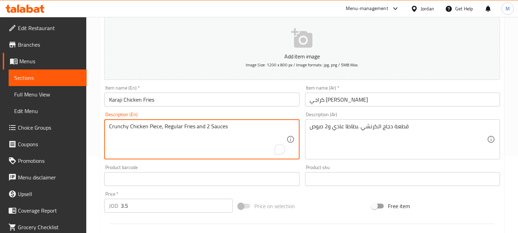
click at [185, 127] on textarea "Crunchy Chicken Piece, Regular Fries and 2 Sauces" at bounding box center [197, 139] width 177 height 33
type textarea "Crunchy Chicken Piece, Regular Potato and 2 Sauces"
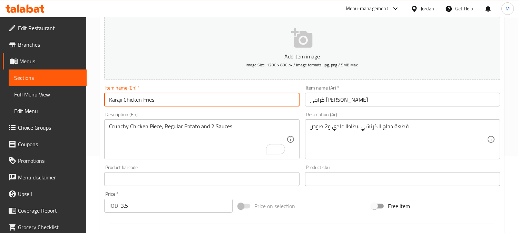
click at [161, 99] on input "Karaji Chicken Fries" at bounding box center [201, 100] width 195 height 14
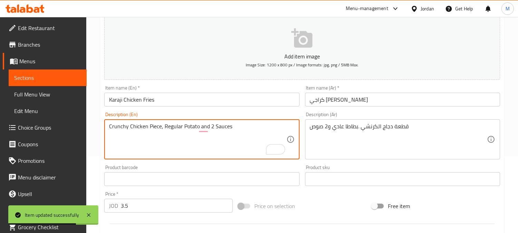
click at [156, 128] on textarea "Crunchy Chicken Piece, Regular Potato and 2 Sauces" at bounding box center [197, 139] width 177 height 33
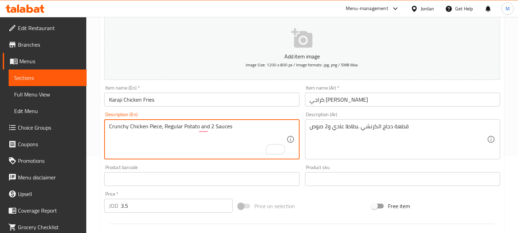
click at [139, 130] on textarea "Crunchy Chicken Piece, Regular Potato and 2 Sauces" at bounding box center [197, 139] width 177 height 33
click at [128, 127] on textarea "Crunchy Chicken Piece, Regular Potato and 2 Sauces" at bounding box center [197, 139] width 177 height 33
click at [199, 111] on div "Description (En) Crunchy Chicken Piece, Regular Potato and 2 Sauces Description…" at bounding box center [202, 135] width 201 height 53
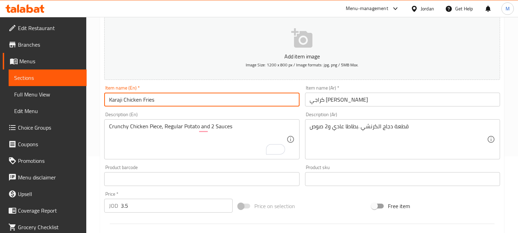
click at [192, 99] on input "Karaji Chicken Fries" at bounding box center [201, 100] width 195 height 14
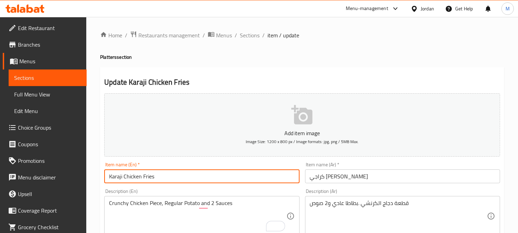
click at [245, 32] on span "Sections" at bounding box center [250, 35] width 20 height 8
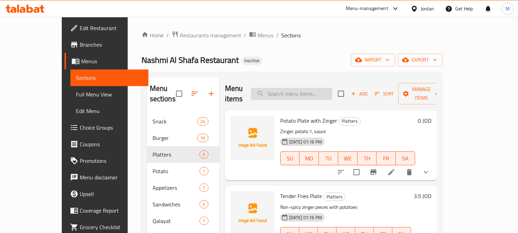
paste input "Potato plate With Cheese"
click at [291, 93] on input "Potato plate With Cheese" at bounding box center [292, 94] width 82 height 12
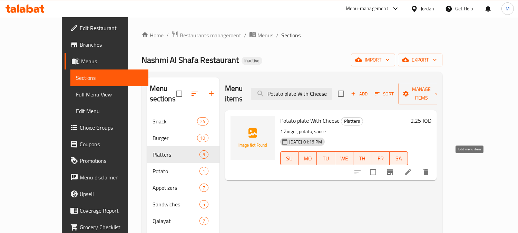
type input "Potato plate With Cheese"
click at [411, 169] on icon at bounding box center [408, 172] width 6 height 6
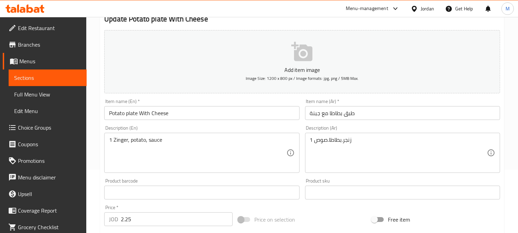
scroll to position [77, 0]
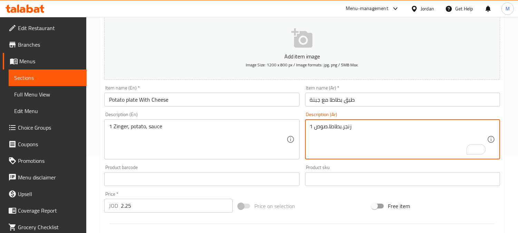
click at [309, 123] on div "1 زنجر.بطاطا.صوص Description (Ar)" at bounding box center [402, 139] width 195 height 40
click at [325, 129] on textarea "زنجر.بطاطا.صوص" at bounding box center [398, 139] width 177 height 33
click at [326, 129] on textarea "زنجر.بطاطا.صوص" at bounding box center [398, 139] width 177 height 33
paste textarea "1"
type textarea "زنجر.بطاطا 1.صوص"
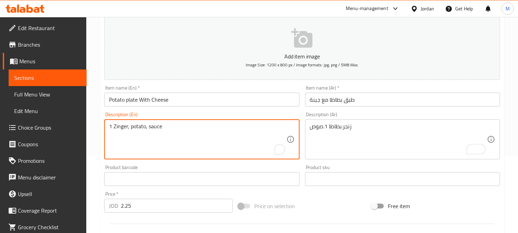
drag, startPoint x: 113, startPoint y: 126, endPoint x: 96, endPoint y: 126, distance: 17.6
click at [141, 128] on textarea "Zinger, potato, sauce" at bounding box center [197, 139] width 177 height 33
paste textarea "1"
type textarea "Zinger, potato 1, sauce"
click at [182, 98] on input "Potato plate With Cheese" at bounding box center [201, 100] width 195 height 14
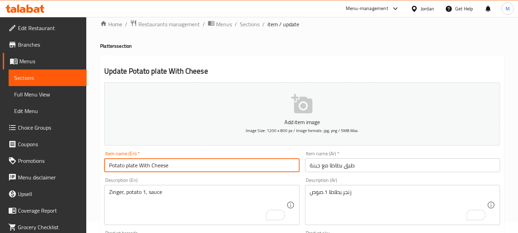
scroll to position [0, 0]
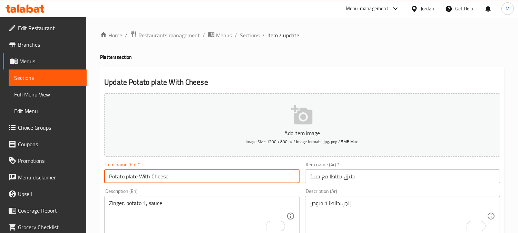
click at [249, 35] on span "Sections" at bounding box center [250, 35] width 20 height 8
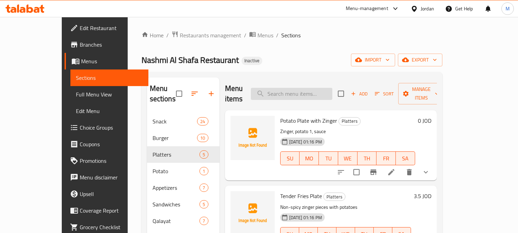
paste input "Crispy French fries"
click at [320, 90] on input "Crispy French fries" at bounding box center [292, 94] width 82 height 12
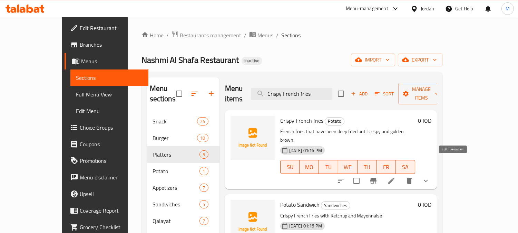
type input "Crispy French fries"
click at [395, 178] on icon at bounding box center [392, 181] width 6 height 6
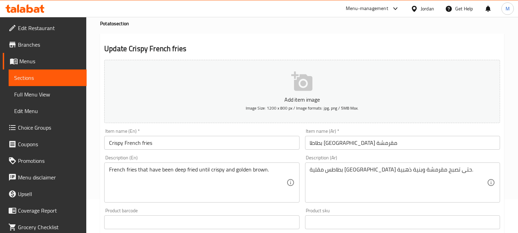
scroll to position [38, 0]
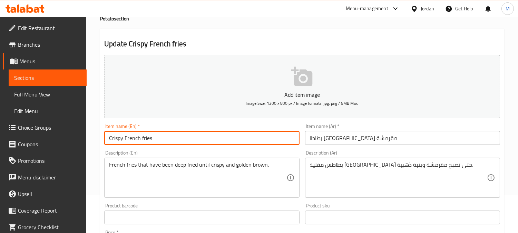
click at [148, 137] on input "Crispy French fries" at bounding box center [201, 138] width 195 height 14
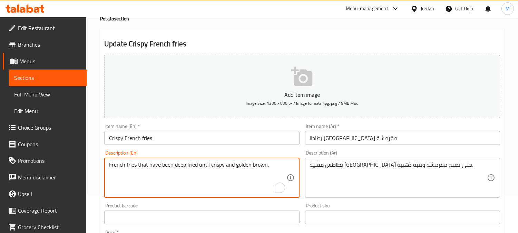
click at [162, 164] on textarea "French fries that have been deep fried until crispy and golden brown." at bounding box center [197, 177] width 177 height 33
paste textarea "Crispy French fries"
type textarea "Crispy French fries"
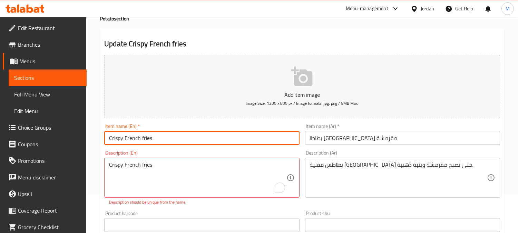
click at [158, 143] on input "Crispy French fries" at bounding box center [201, 138] width 195 height 14
click at [160, 138] on input "Crispy French fries" at bounding box center [201, 138] width 195 height 14
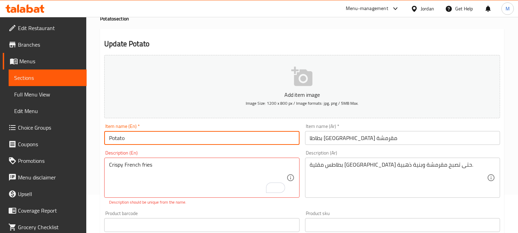
type input "Potato"
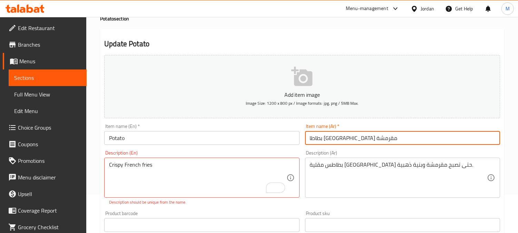
drag, startPoint x: 347, startPoint y: 137, endPoint x: 288, endPoint y: 142, distance: 58.9
click at [288, 142] on div "Add item image Image Size: 1200 x 800 px / Image formats: jpg, png / 5MB Max. I…" at bounding box center [303, 204] width 402 height 305
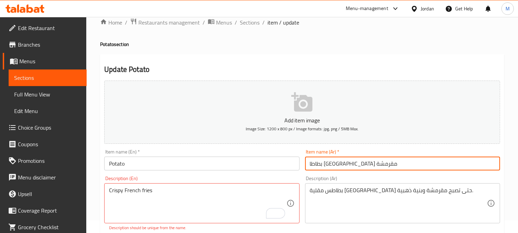
scroll to position [0, 0]
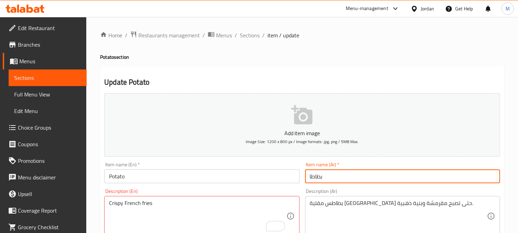
type input "بطاطا"
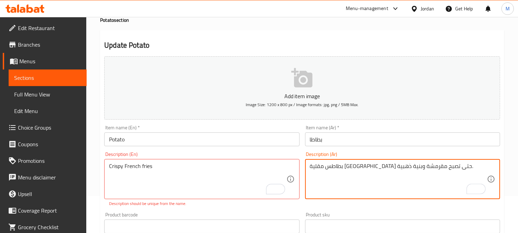
scroll to position [38, 0]
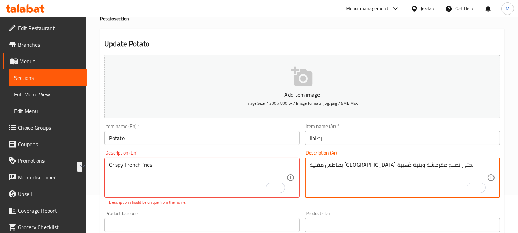
drag, startPoint x: 398, startPoint y: 166, endPoint x: 360, endPoint y: 164, distance: 38.4
click at [360, 164] on textarea "بطاطس مقلية مقلية حتى تصبح مقرمشة وبنية ذهبية." at bounding box center [398, 177] width 177 height 33
drag, startPoint x: 338, startPoint y: 164, endPoint x: 282, endPoint y: 163, distance: 55.3
click at [282, 163] on div "Add item image Image Size: 1200 x 800 px / Image formats: jpg, png / 5MB Max. I…" at bounding box center [303, 204] width 402 height 305
drag, startPoint x: 351, startPoint y: 167, endPoint x: 347, endPoint y: 166, distance: 3.9
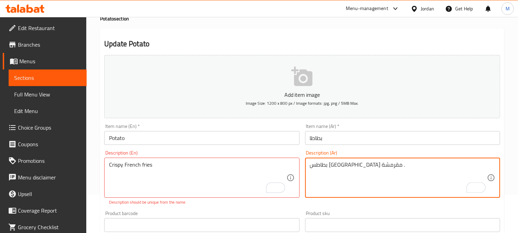
click at [347, 166] on textarea "بطاطس مقلية مقرمشة ." at bounding box center [398, 177] width 177 height 33
type textarea "بطاطا مقلية مقرمشة ."
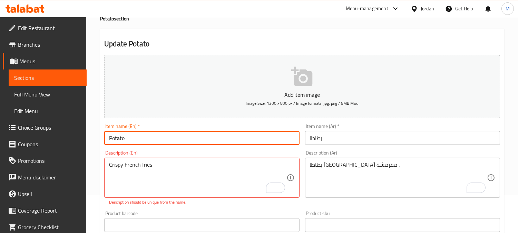
drag, startPoint x: 234, startPoint y: 137, endPoint x: 181, endPoint y: 160, distance: 57.6
click at [181, 160] on div "Crispy French fries Description (En)" at bounding box center [201, 177] width 195 height 40
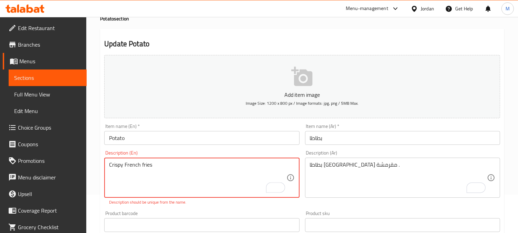
click at [187, 168] on textarea "Crispy French fries" at bounding box center [197, 177] width 177 height 33
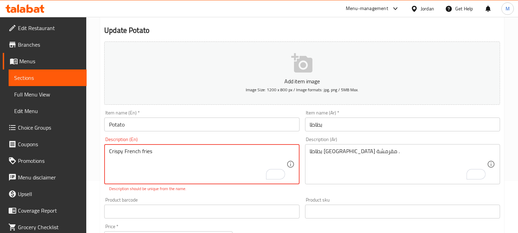
scroll to position [115, 0]
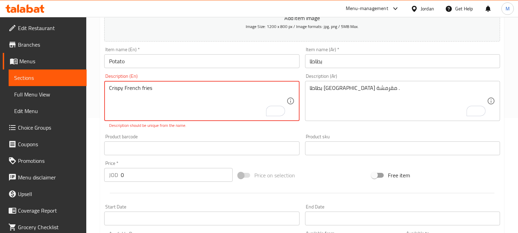
click at [109, 86] on textarea "Crispy French fries" at bounding box center [197, 101] width 177 height 33
click at [160, 91] on textarea "Crispy French fries" at bounding box center [197, 101] width 177 height 33
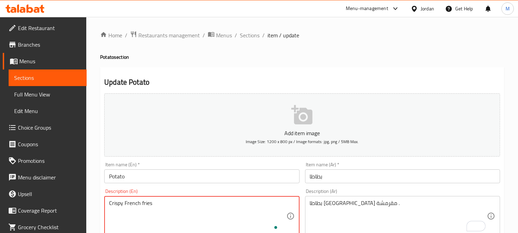
scroll to position [7, 0]
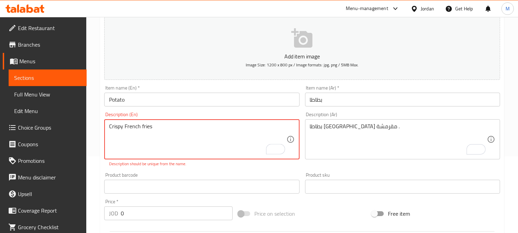
type textarea "Crispy French fries"
click at [215, 93] on input "Potato" at bounding box center [201, 100] width 195 height 14
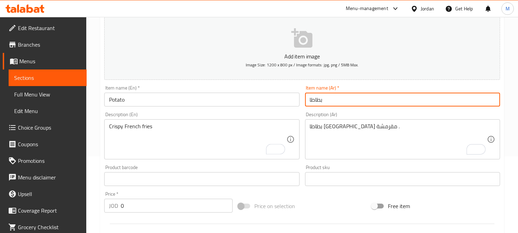
click at [383, 99] on input "بطاطا" at bounding box center [402, 100] width 195 height 14
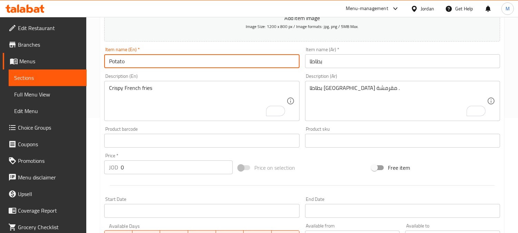
click at [188, 66] on input "Potato" at bounding box center [201, 61] width 195 height 14
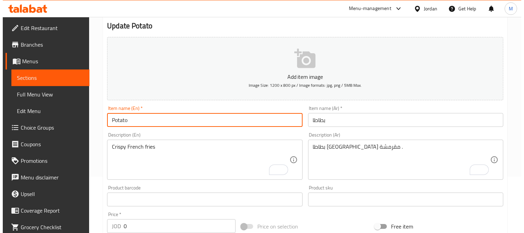
scroll to position [0, 0]
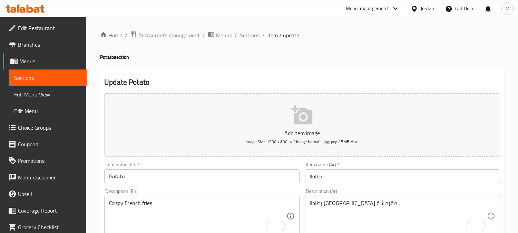
click at [249, 36] on span "Sections" at bounding box center [250, 35] width 20 height 8
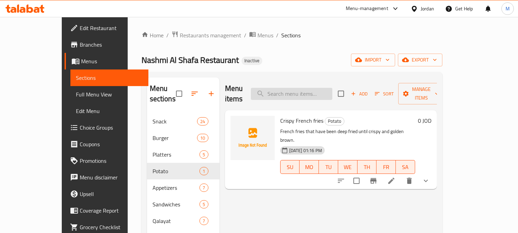
click at [293, 88] on input "search" at bounding box center [292, 94] width 82 height 12
paste input "Muttabel Box"
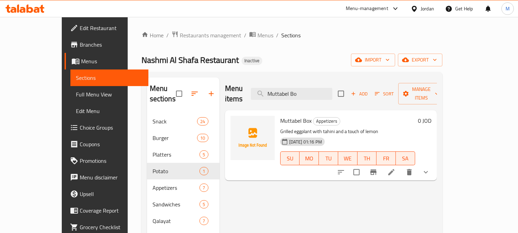
type input "Muttabel Bo"
click at [396, 168] on icon at bounding box center [391, 172] width 8 height 8
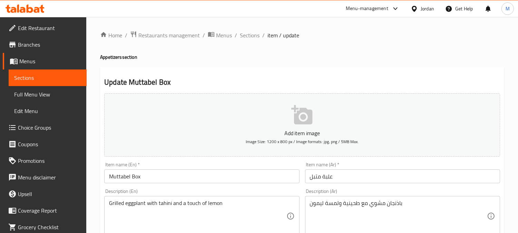
click at [119, 178] on input "Muttabel Box" at bounding box center [201, 176] width 195 height 14
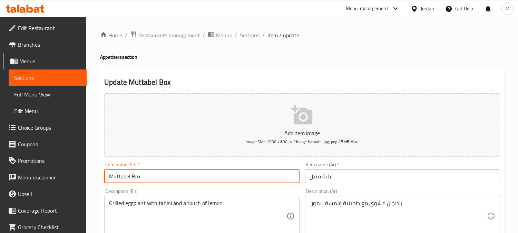
click at [119, 178] on input "Muttabel Box" at bounding box center [201, 176] width 195 height 14
paste input "a"
type input "Muttabal Box"
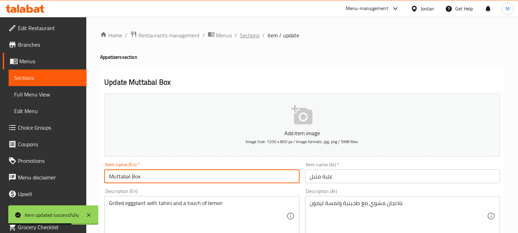
click at [251, 37] on span "Sections" at bounding box center [250, 35] width 20 height 8
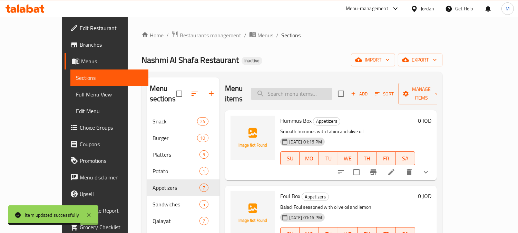
click at [297, 88] on input "search" at bounding box center [292, 94] width 82 height 12
paste input "Tahini Salad Box"
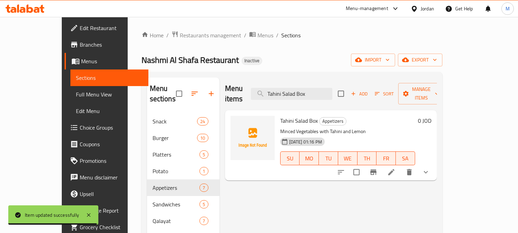
type input "Tahini Salad Box"
click at [396, 168] on icon at bounding box center [391, 172] width 8 height 8
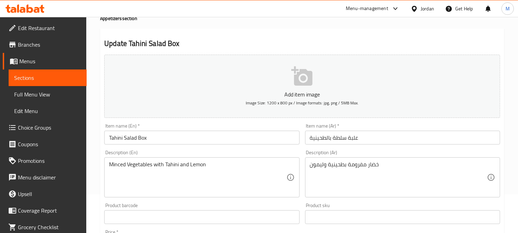
scroll to position [77, 0]
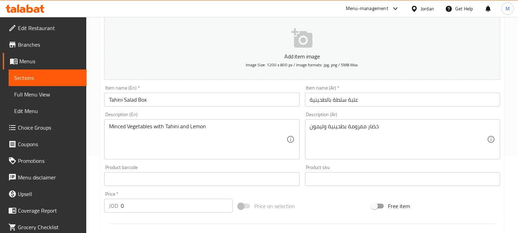
click at [202, 105] on input "Tahini Salad Box" at bounding box center [201, 100] width 195 height 14
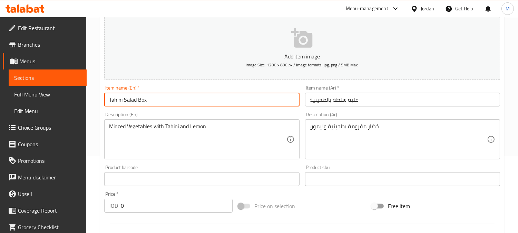
click at [116, 100] on input "Tahini Salad Box" at bounding box center [201, 100] width 195 height 14
click at [156, 106] on input "Salad Box" at bounding box center [201, 100] width 195 height 14
paste input "Tahini"
type input "Salad Box with Tahini"
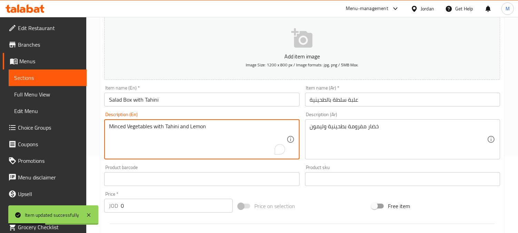
click at [171, 125] on textarea "Minced Vegetables with Tahini and Lemon" at bounding box center [197, 139] width 177 height 33
click at [261, 100] on input "Salad Box with Tahini" at bounding box center [201, 100] width 195 height 14
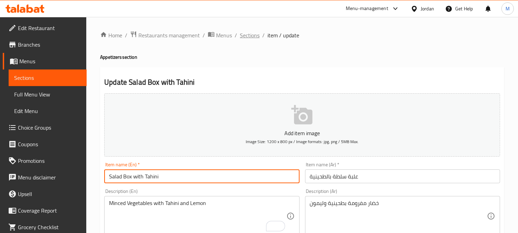
click at [248, 35] on span "Sections" at bounding box center [250, 35] width 20 height 8
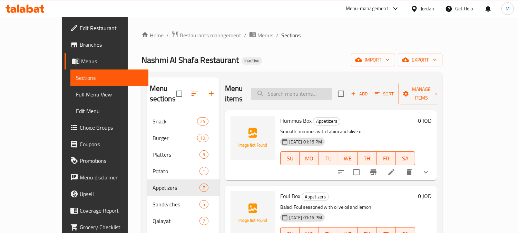
paste input "Tomato pan with meat"
click at [326, 88] on input "search" at bounding box center [292, 94] width 82 height 12
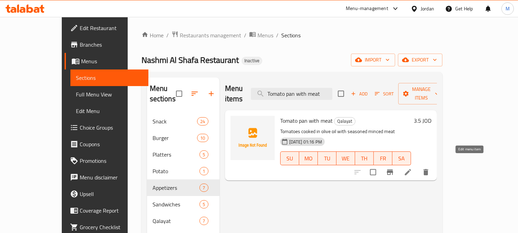
type input "Tomato pan with meat"
click at [412, 168] on icon at bounding box center [408, 172] width 8 height 8
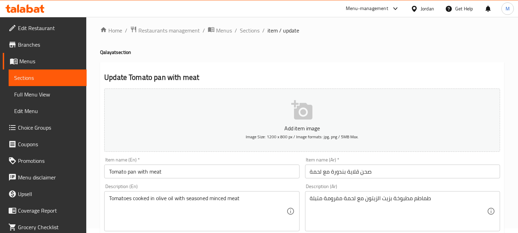
scroll to position [38, 0]
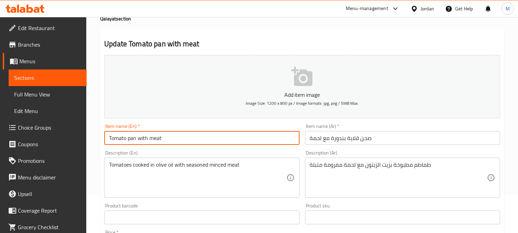
click at [189, 138] on input "Tomato pan with meat" at bounding box center [201, 138] width 195 height 14
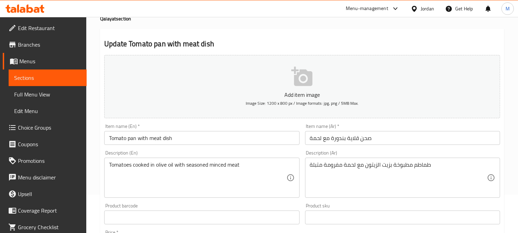
click at [109, 18] on h4 "Qalayat section" at bounding box center [302, 18] width 404 height 7
copy h4 "Qalayat"
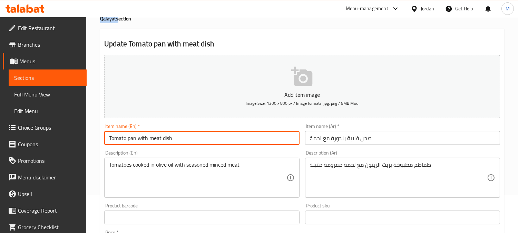
click at [130, 141] on input "Tomato pan with meat dish" at bounding box center [201, 138] width 195 height 14
paste input "Qalaya"
click at [219, 135] on input "Tomato Qalaya with meat dish" at bounding box center [201, 138] width 195 height 14
type input "Tomato Qalaya with meat dish"
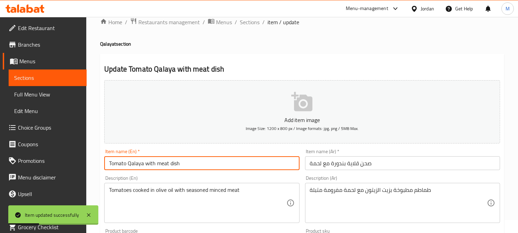
scroll to position [0, 0]
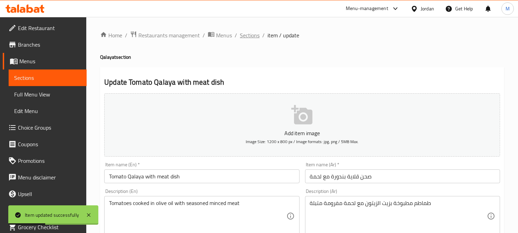
click at [249, 35] on span "Sections" at bounding box center [250, 35] width 20 height 8
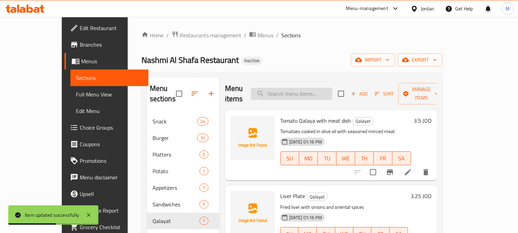
click at [319, 94] on input "search" at bounding box center [292, 94] width 82 height 12
paste input "Sausage and Egg Plate"
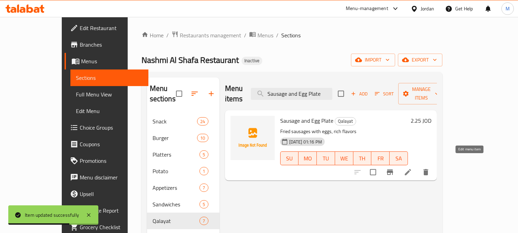
type input "Sausage and Egg Plate"
click at [412, 168] on icon at bounding box center [408, 172] width 8 height 8
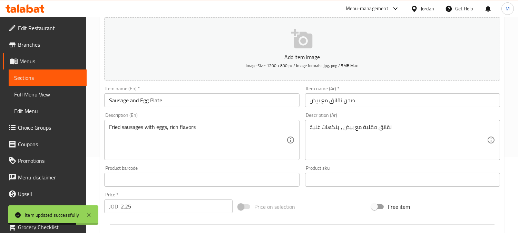
scroll to position [77, 0]
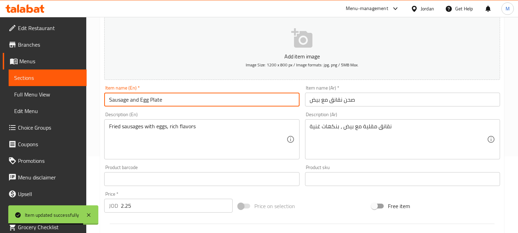
click at [125, 99] on input "Sausage and Egg Plate" at bounding box center [201, 100] width 195 height 14
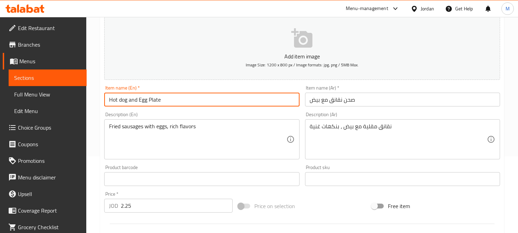
drag, startPoint x: 126, startPoint y: 99, endPoint x: 103, endPoint y: 99, distance: 23.1
click at [103, 99] on div "Item name (En)   * Hot dog and Egg Plate Item name (En) *" at bounding box center [202, 96] width 201 height 27
type input "Hot dog and Egg Plate"
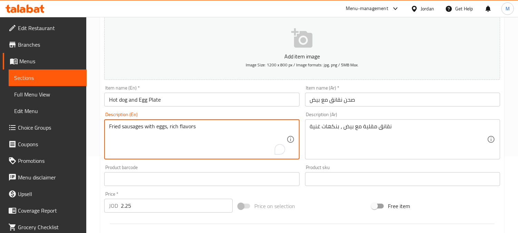
click at [133, 125] on textarea "Fried sausages with eggs, rich flavors" at bounding box center [197, 139] width 177 height 33
paste textarea "Hot dog"
type textarea "Fried Hot dog with eggs, rich flavors"
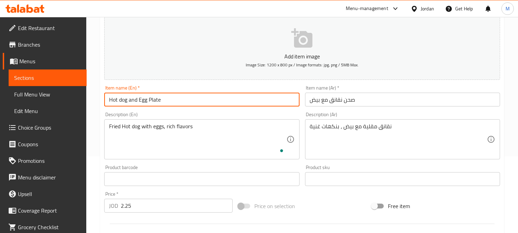
click at [182, 94] on input "Hot dog and Egg Plate" at bounding box center [201, 100] width 195 height 14
click at [161, 97] on input "Hot dog and Egg Plate" at bounding box center [201, 100] width 195 height 14
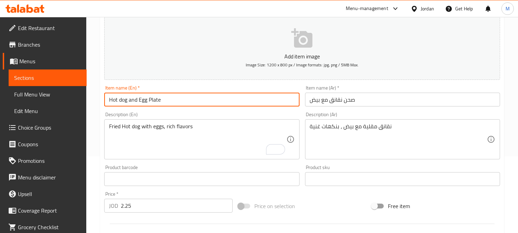
click at [179, 101] on input "Hot dog and Egg Plate" at bounding box center [201, 100] width 195 height 14
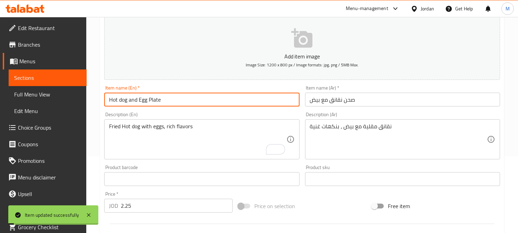
click at [130, 100] on input "Hot dog and Egg Plate" at bounding box center [201, 100] width 195 height 14
type input "Hot dog with Egg Plate"
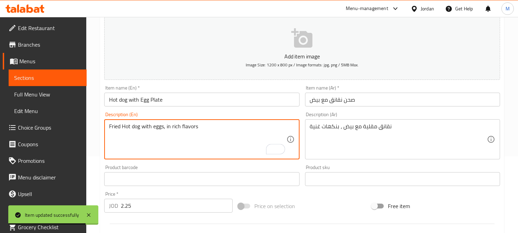
type textarea "Fried Hot dog with eggs, in rich flavors"
click at [188, 107] on div "Item name (En)   * Hot dog with Egg Plate Item name (En) *" at bounding box center [202, 96] width 201 height 27
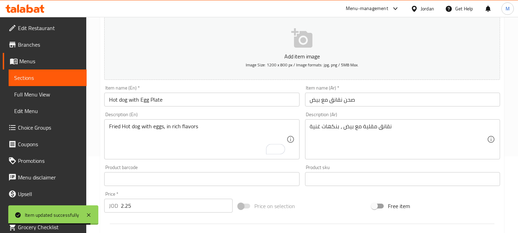
click at [189, 101] on input "Hot dog with Egg Plate" at bounding box center [201, 100] width 195 height 14
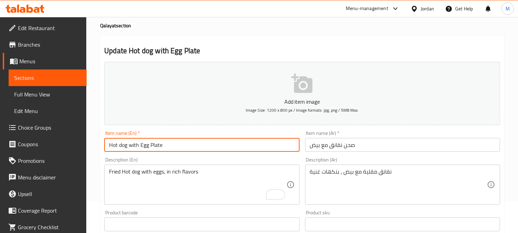
scroll to position [0, 0]
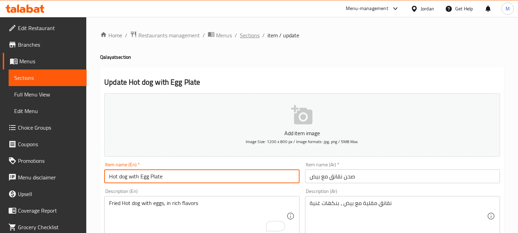
click at [255, 33] on span "Sections" at bounding box center [250, 35] width 20 height 8
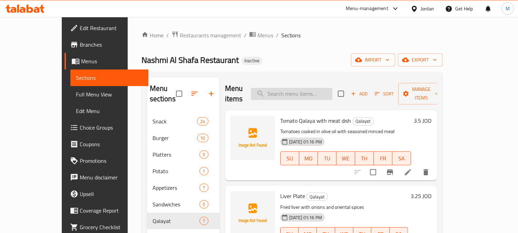
click at [309, 93] on input "search" at bounding box center [292, 94] width 82 height 12
paste input "tomato pan plate"
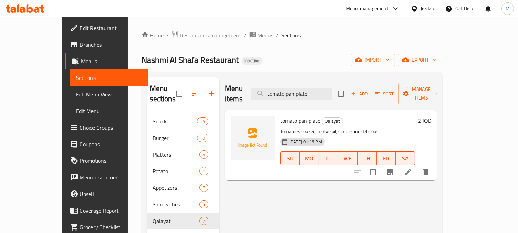
type input "tomato pan plate"
click at [418, 166] on li at bounding box center [408, 172] width 19 height 12
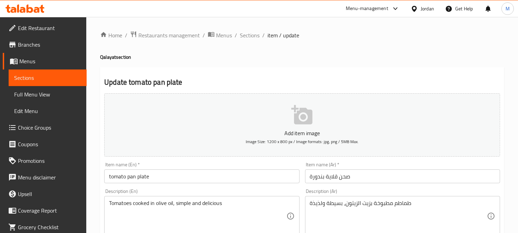
click at [109, 60] on h4 "Qalayat section" at bounding box center [302, 57] width 404 height 7
copy h4 "Qalayat"
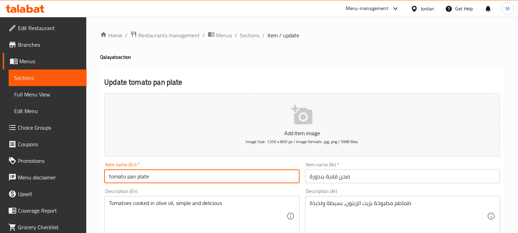
click at [132, 176] on input "tomato pan plate" at bounding box center [201, 176] width 195 height 14
paste input "Qalayat"
type input "tomato Qalaya plate"
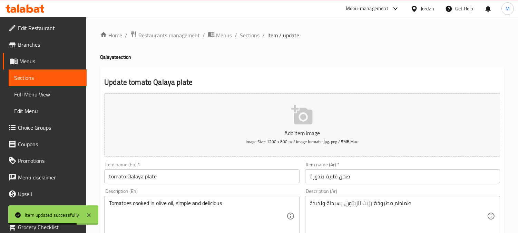
click at [252, 31] on span "Sections" at bounding box center [250, 35] width 20 height 8
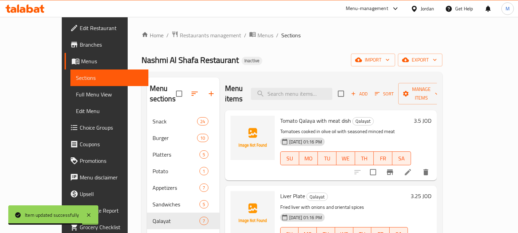
paste input "Diet Coke"
drag, startPoint x: 294, startPoint y: 92, endPoint x: 302, endPoint y: 97, distance: 9.7
click at [294, 92] on input "search" at bounding box center [292, 94] width 82 height 12
type input "Diet Coke"
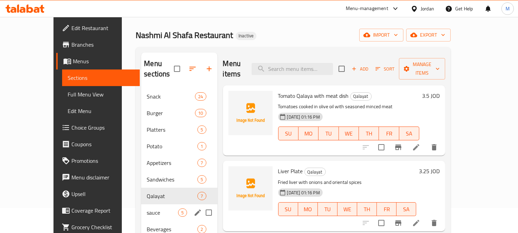
scroll to position [38, 0]
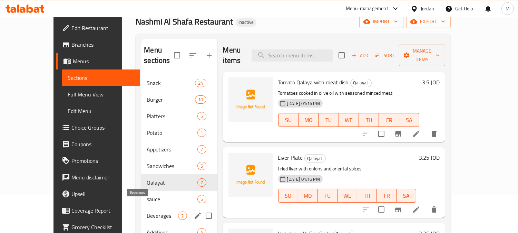
click at [147, 211] on span "Beverages" at bounding box center [162, 215] width 31 height 8
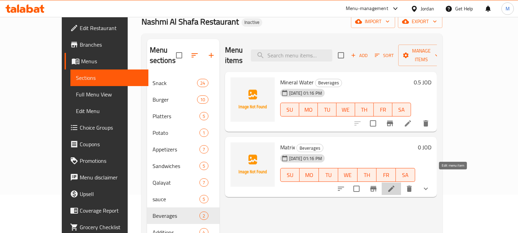
click at [395, 185] on icon at bounding box center [392, 188] width 6 height 6
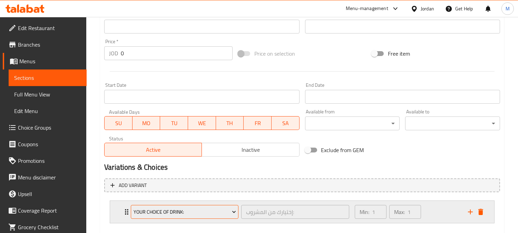
scroll to position [266, 0]
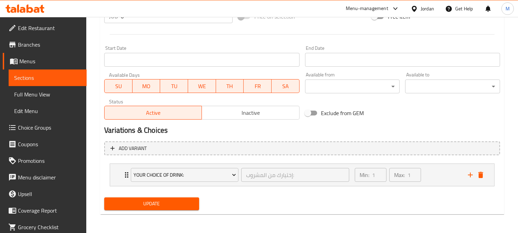
click at [51, 125] on span "Choice Groups" at bounding box center [49, 127] width 63 height 8
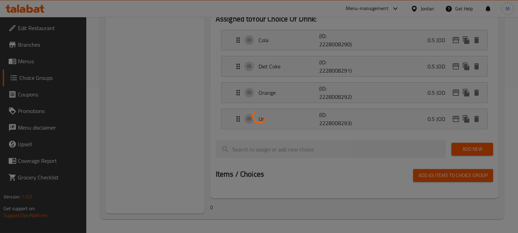
scroll to position [98, 0]
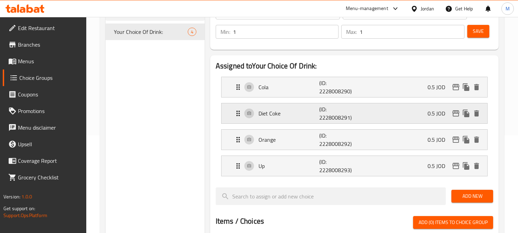
click at [279, 114] on p "Diet Coke" at bounding box center [289, 113] width 61 height 8
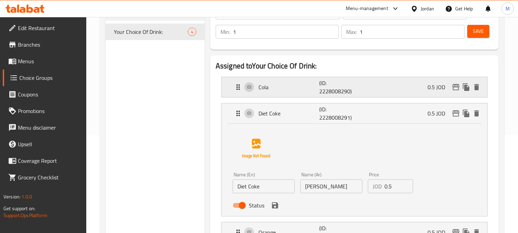
click at [278, 89] on p "Cola" at bounding box center [289, 87] width 61 height 8
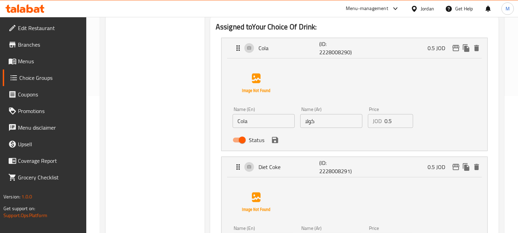
scroll to position [174, 0]
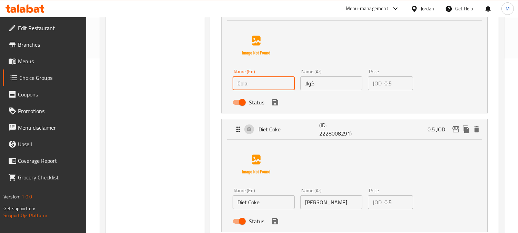
click at [244, 82] on input "Cola" at bounding box center [264, 83] width 62 height 14
click at [257, 202] on input "Diet Coke" at bounding box center [264, 202] width 62 height 14
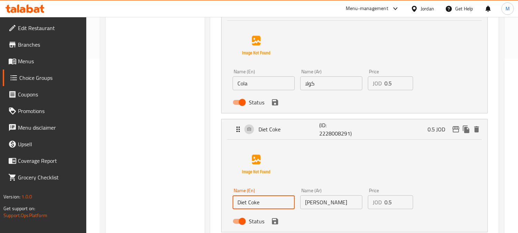
click at [257, 202] on input "Diet Coke" at bounding box center [264, 202] width 62 height 14
paste input "la"
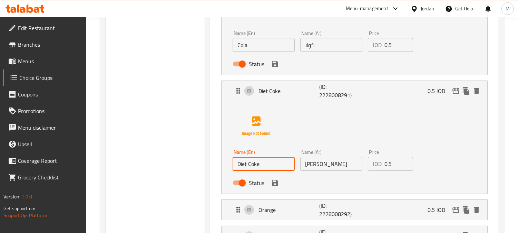
click at [262, 166] on input "Diet Coke" at bounding box center [264, 164] width 62 height 14
click at [247, 49] on input "Cola" at bounding box center [264, 45] width 62 height 14
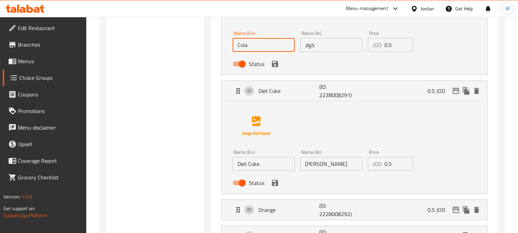
click at [247, 49] on input "Cola" at bounding box center [264, 45] width 62 height 14
click at [256, 167] on input "Diet Coke" at bounding box center [264, 164] width 62 height 14
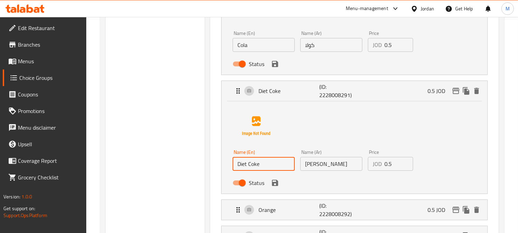
drag, startPoint x: 256, startPoint y: 167, endPoint x: 261, endPoint y: 169, distance: 5.4
click at [256, 167] on input "Diet Coke" at bounding box center [264, 164] width 62 height 14
paste input "la"
click at [276, 182] on icon "save" at bounding box center [275, 183] width 6 height 6
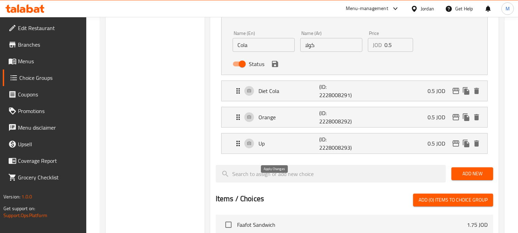
type input "Diet Cola"
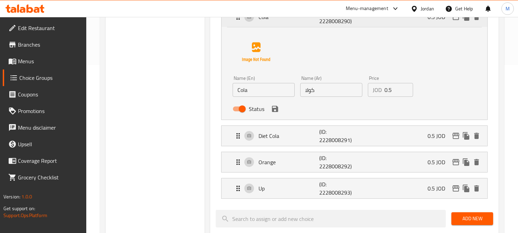
scroll to position [98, 0]
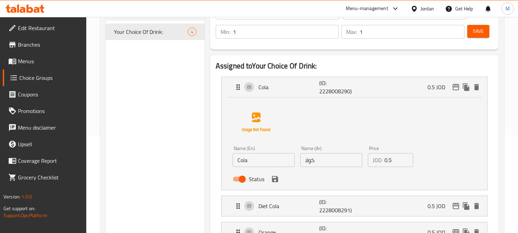
click at [476, 33] on span "Save" at bounding box center [478, 31] width 11 height 9
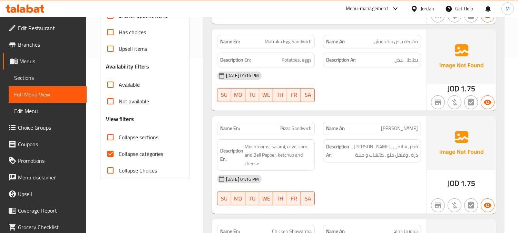
scroll to position [230, 0]
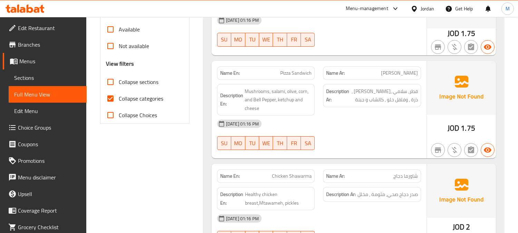
click at [113, 97] on input "Collapse categories" at bounding box center [110, 98] width 17 height 17
checkbox input "false"
click at [108, 82] on input "Collapse sections" at bounding box center [110, 82] width 17 height 17
checkbox input "true"
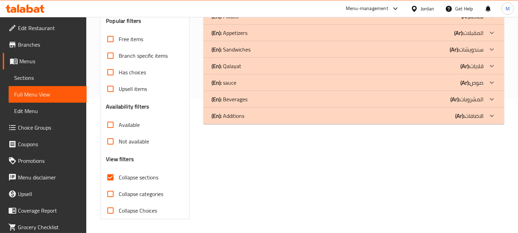
scroll to position [135, 0]
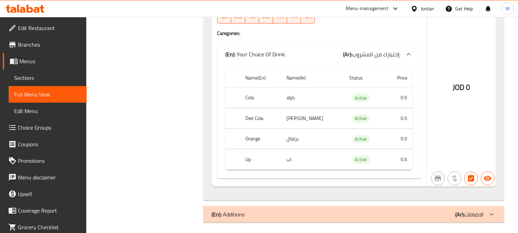
scroll to position [394, 0]
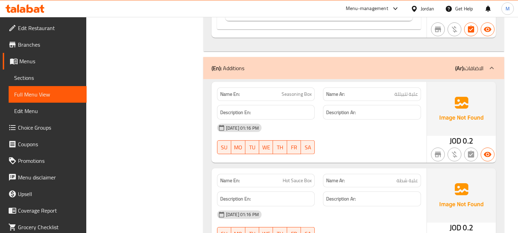
scroll to position [586, 0]
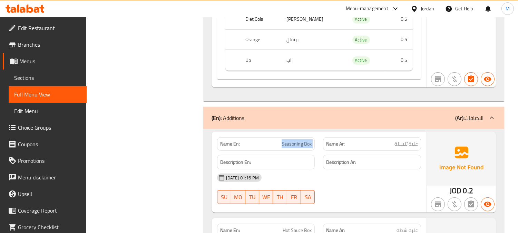
scroll to position [488, 0]
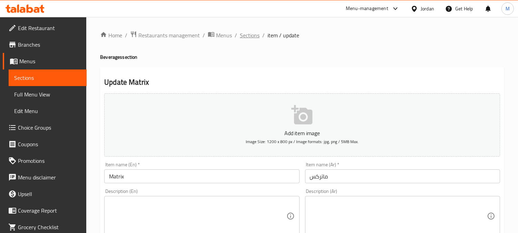
click at [240, 34] on span "Sections" at bounding box center [250, 35] width 20 height 8
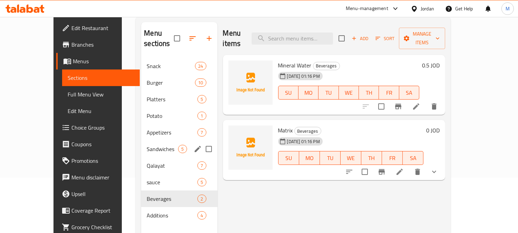
scroll to position [97, 0]
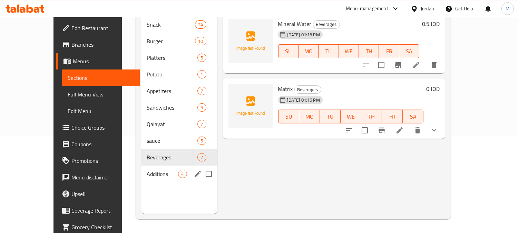
drag, startPoint x: 133, startPoint y: 159, endPoint x: 182, endPoint y: 160, distance: 49.4
click at [141, 165] on div "Additions 4" at bounding box center [179, 173] width 76 height 17
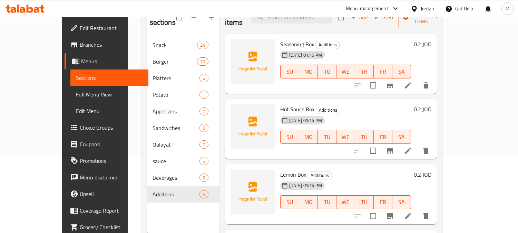
scroll to position [58, 0]
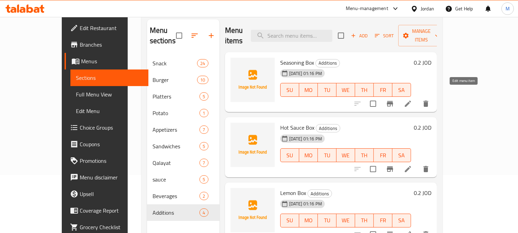
click at [412, 99] on icon at bounding box center [408, 103] width 8 height 8
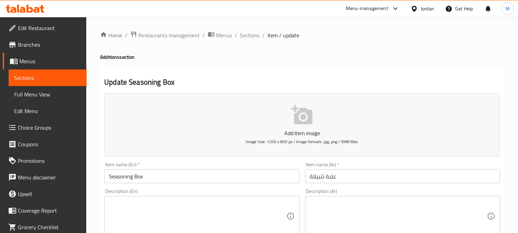
scroll to position [77, 0]
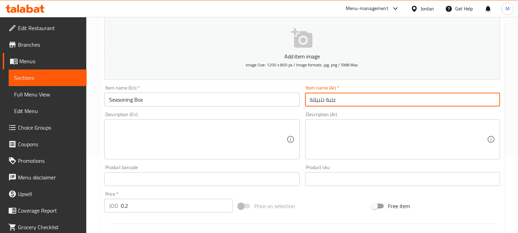
click at [313, 100] on input "علبة تتبيللة" at bounding box center [402, 100] width 195 height 14
type input "علبة تتبيلة"
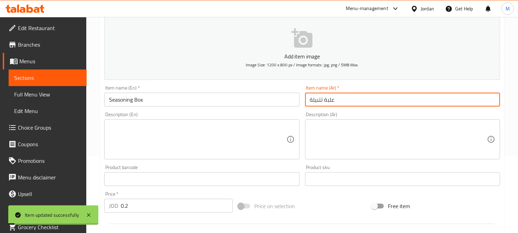
click at [122, 98] on input "Seasoning Box" at bounding box center [201, 100] width 195 height 14
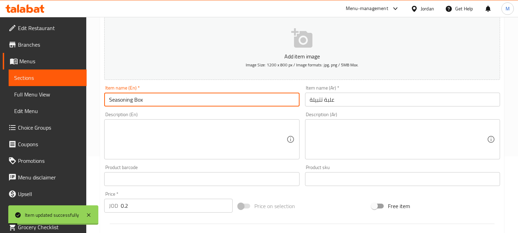
click at [122, 98] on input "Seasoning Box" at bounding box center [201, 100] width 195 height 14
drag, startPoint x: 122, startPoint y: 98, endPoint x: 318, endPoint y: 97, distance: 196.8
click at [318, 97] on input "علبة تتبيلة" at bounding box center [402, 100] width 195 height 14
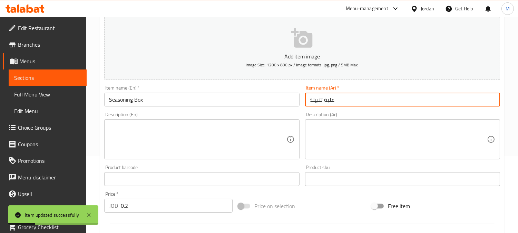
click at [318, 97] on input "علبة تتبيلة" at bounding box center [402, 100] width 195 height 14
click at [371, 99] on input "علبة تتبيلة" at bounding box center [402, 100] width 195 height 14
click at [373, 98] on input "علبة تتبيلة" at bounding box center [402, 100] width 195 height 14
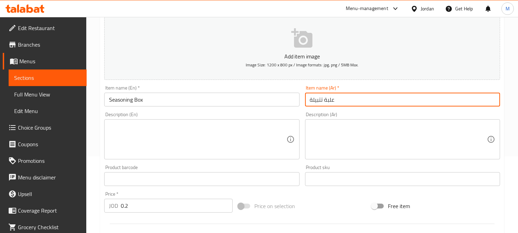
click at [22, 29] on span "Edit Restaurant" at bounding box center [49, 28] width 63 height 8
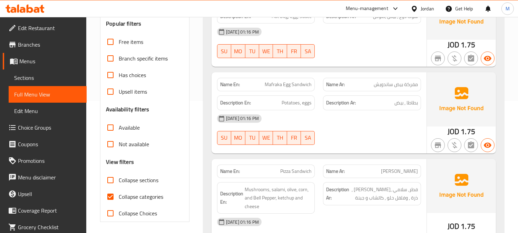
scroll to position [192, 0]
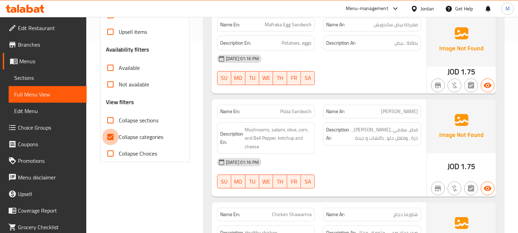
click at [110, 139] on input "Collapse categories" at bounding box center [110, 136] width 17 height 17
checkbox input "false"
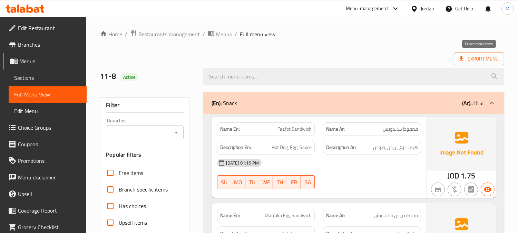
scroll to position [0, 0]
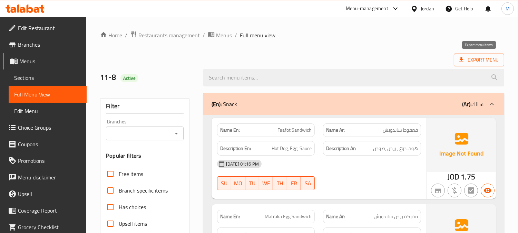
click at [491, 65] on span "Export Menu" at bounding box center [479, 60] width 50 height 13
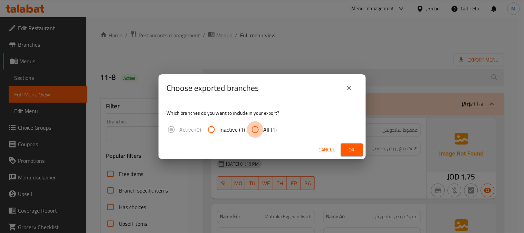
click at [255, 125] on input "All (1)" at bounding box center [255, 129] width 17 height 17
radio input "true"
click at [354, 144] on button "Ok" at bounding box center [352, 149] width 22 height 13
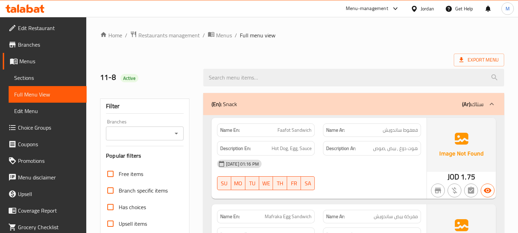
drag, startPoint x: 157, startPoint y: 61, endPoint x: 163, endPoint y: 61, distance: 5.5
click at [157, 61] on div "Export Menu" at bounding box center [302, 60] width 404 height 13
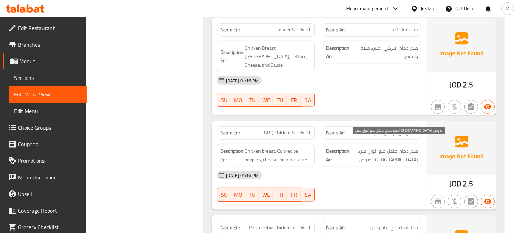
scroll to position [691, 0]
